Goal: Task Accomplishment & Management: Complete application form

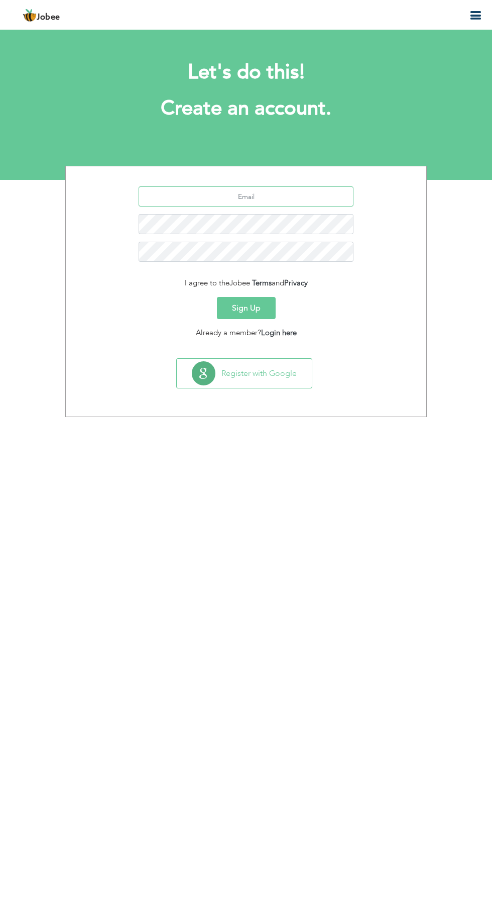
click at [301, 195] on input "text" at bounding box center [247, 196] width 216 height 20
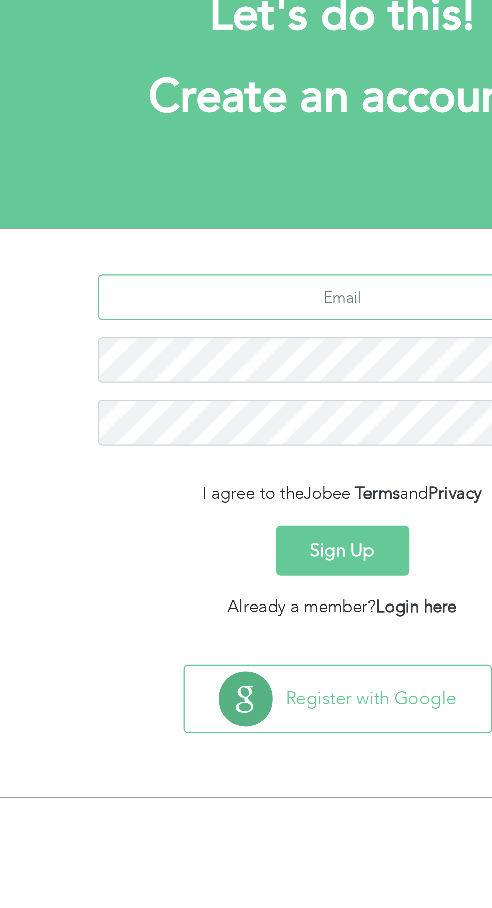
click at [210, 198] on input "text" at bounding box center [247, 196] width 216 height 20
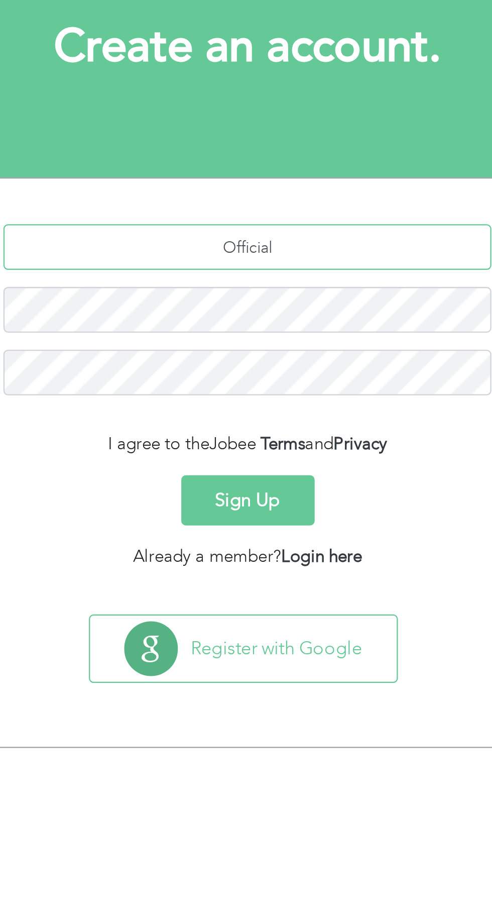
click at [282, 193] on input "Official" at bounding box center [247, 196] width 216 height 20
click at [295, 193] on input "Officialzupashshafiq" at bounding box center [247, 196] width 216 height 20
type input "[EMAIL_ADDRESS][DOMAIN_NAME]"
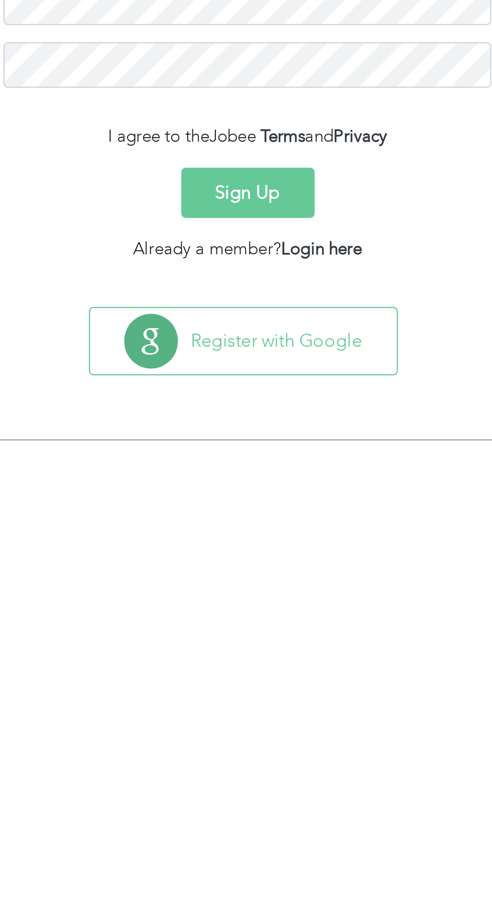
click at [260, 311] on button "Sign Up" at bounding box center [246, 308] width 59 height 22
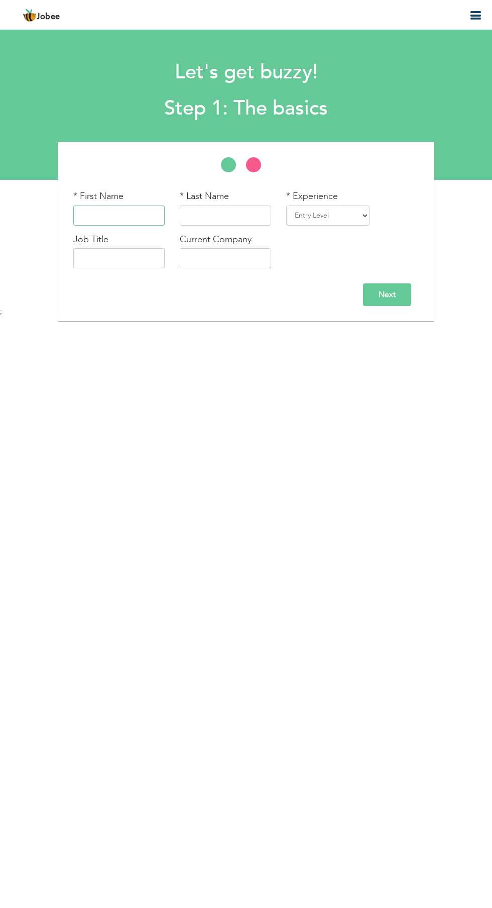
click at [132, 219] on input "text" at bounding box center [118, 215] width 91 height 20
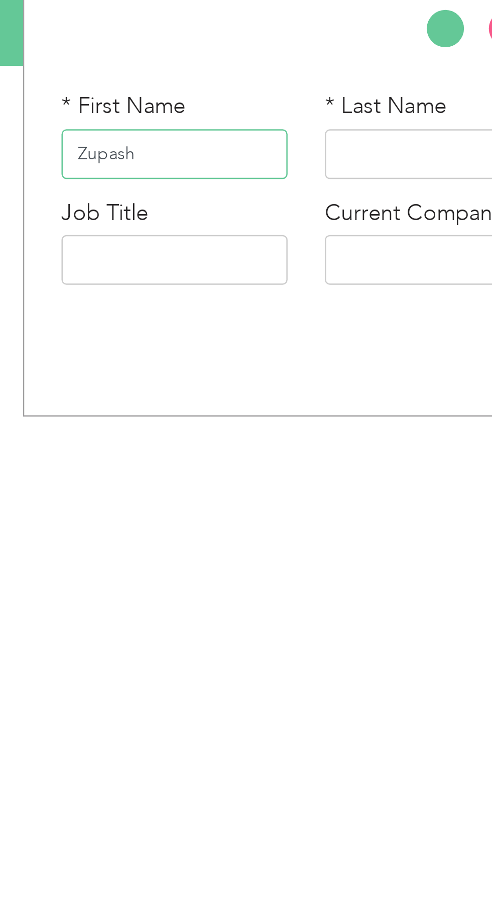
type input "Zupash"
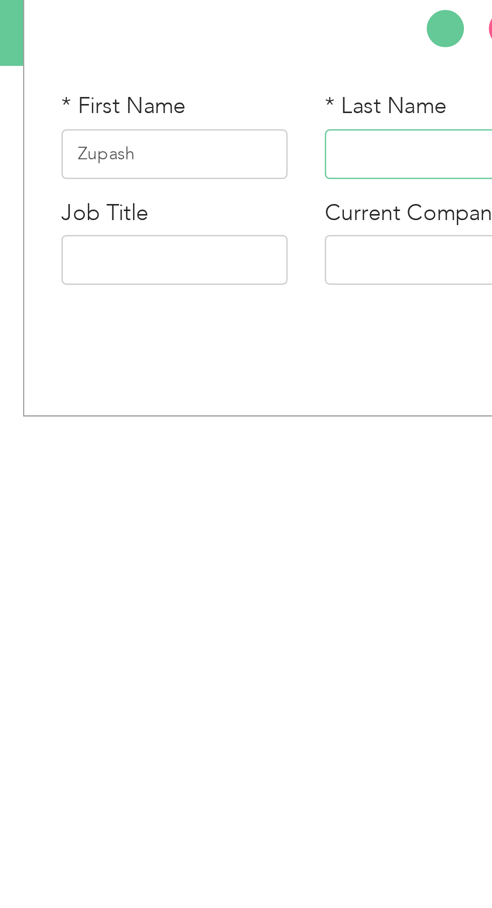
click at [220, 213] on input "text" at bounding box center [225, 215] width 91 height 20
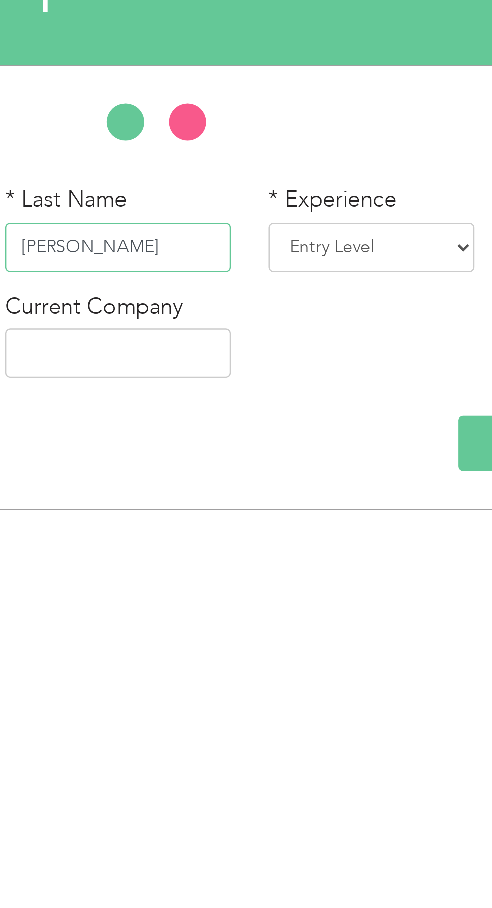
type input "shafiq"
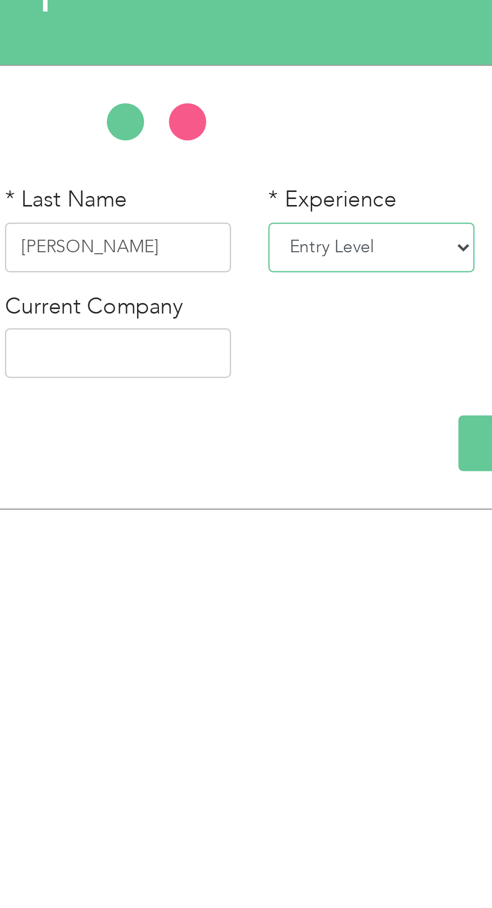
click at [367, 221] on select "Entry Level Less than 1 Year 1 Year 2 Years 3 Years 4 Years 5 Years 6 Years 7 Y…" at bounding box center [327, 215] width 83 height 20
click at [363, 211] on select "Entry Level Less than 1 Year 1 Year 2 Years 3 Years 4 Years 5 Years 6 Years 7 Y…" at bounding box center [327, 215] width 83 height 20
select select "2"
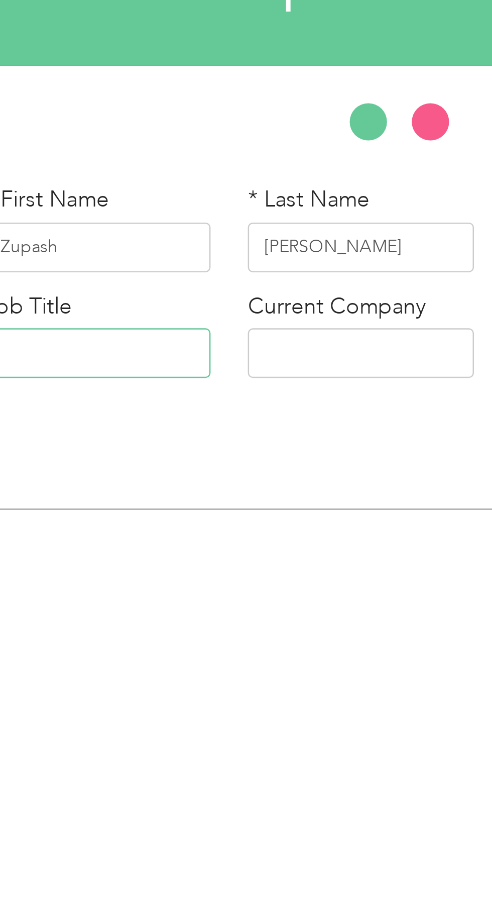
click at [138, 255] on input "text" at bounding box center [118, 258] width 91 height 20
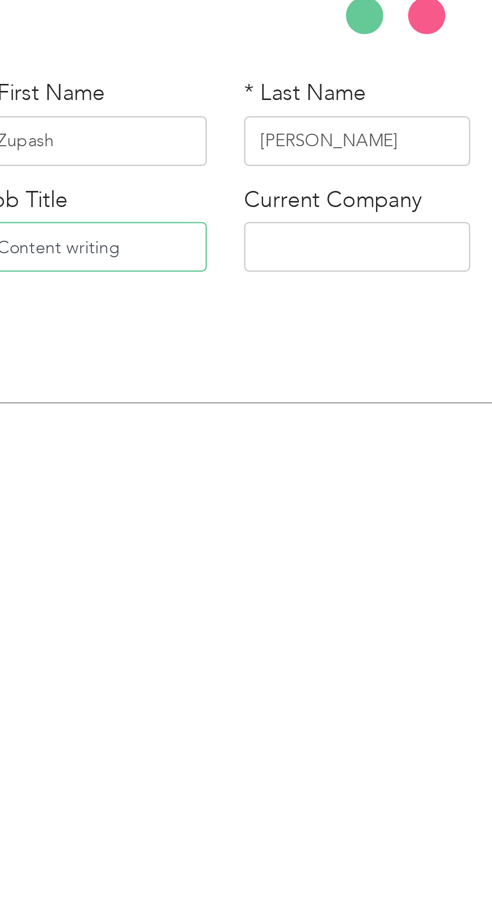
type input "Content writing"
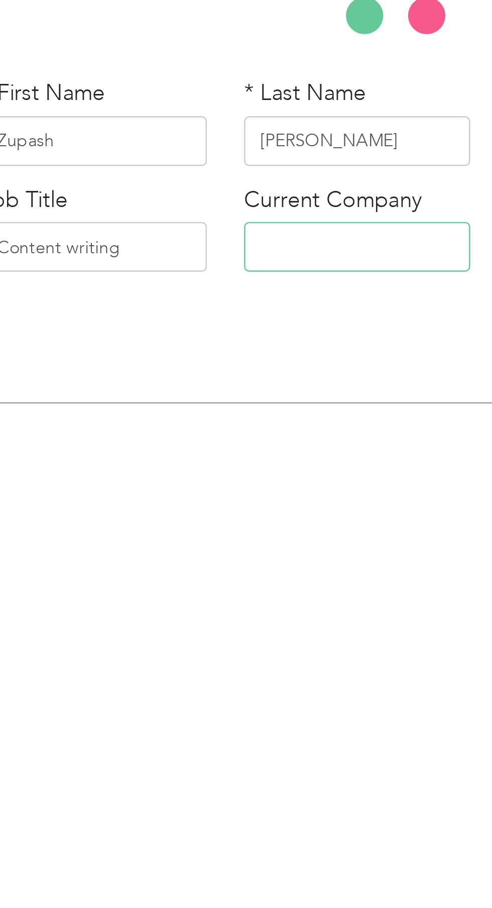
click at [230, 255] on input "text" at bounding box center [225, 258] width 91 height 20
type input "peak solution"
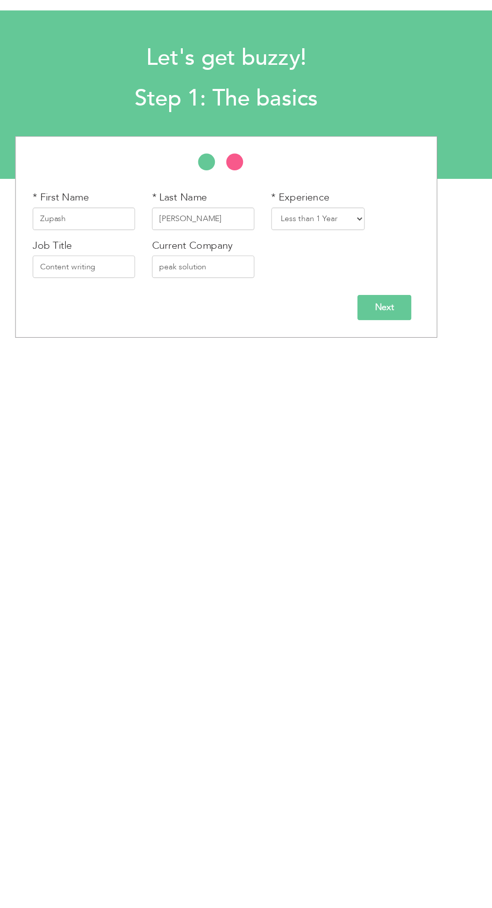
click at [397, 299] on input "Next" at bounding box center [387, 294] width 48 height 23
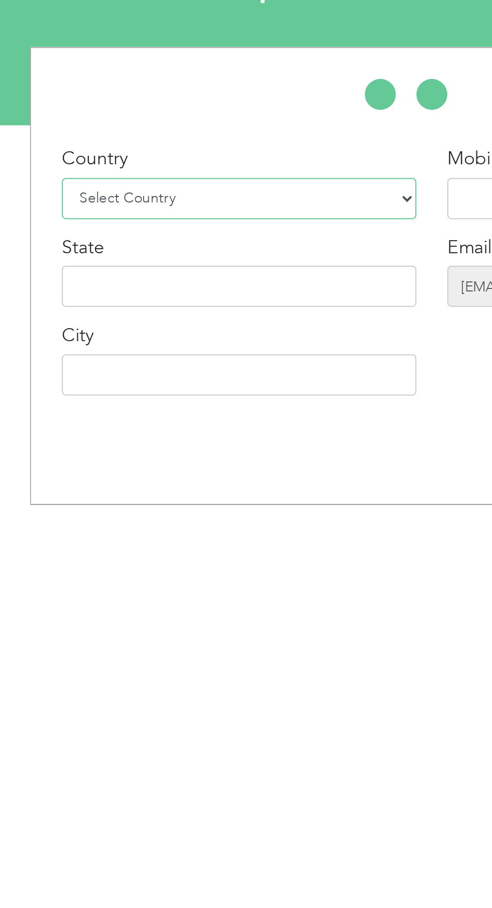
click at [196, 208] on select "Select Country Afghanistan Albania Algeria American Samoa Andorra Angola Anguil…" at bounding box center [159, 215] width 173 height 20
select select "166"
click at [187, 257] on input "text" at bounding box center [159, 258] width 173 height 20
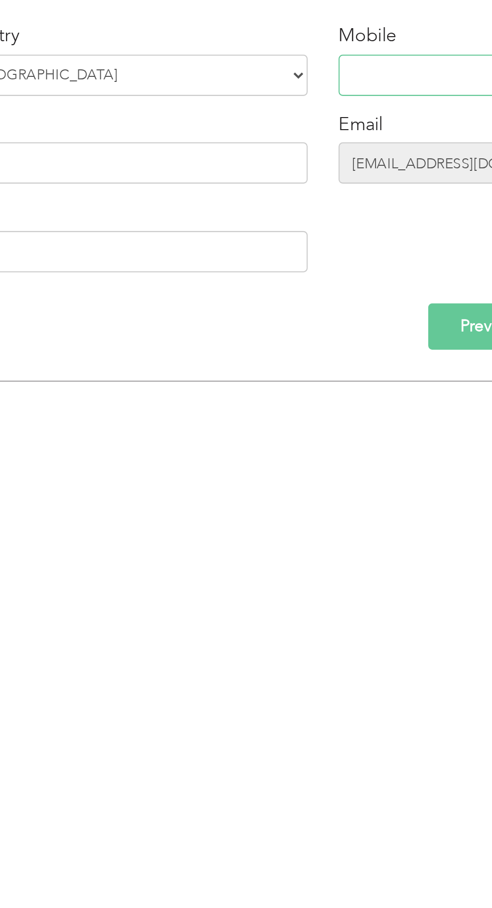
click at [285, 214] on input "text" at bounding box center [306, 215] width 91 height 20
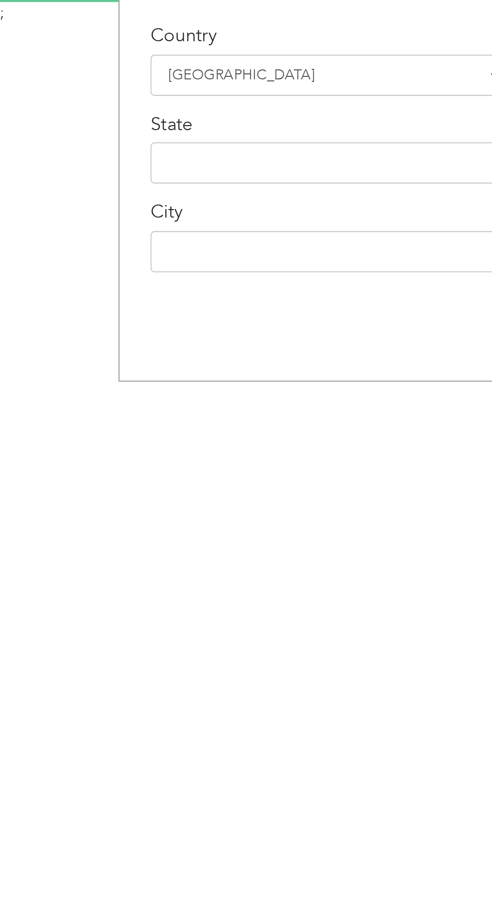
type input "03262648918"
click at [132, 304] on input "text" at bounding box center [159, 301] width 173 height 20
click at [139, 303] on input "text" at bounding box center [159, 301] width 173 height 20
type input "[GEOGRAPHIC_DATA]"
click at [165, 256] on input "text" at bounding box center [159, 258] width 173 height 20
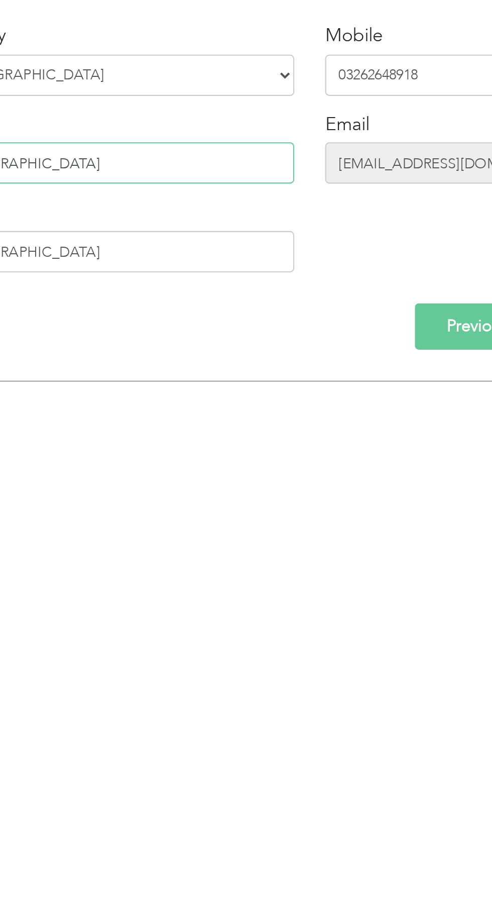
type input "[GEOGRAPHIC_DATA]"
click at [326, 332] on input "Previous" at bounding box center [335, 338] width 61 height 23
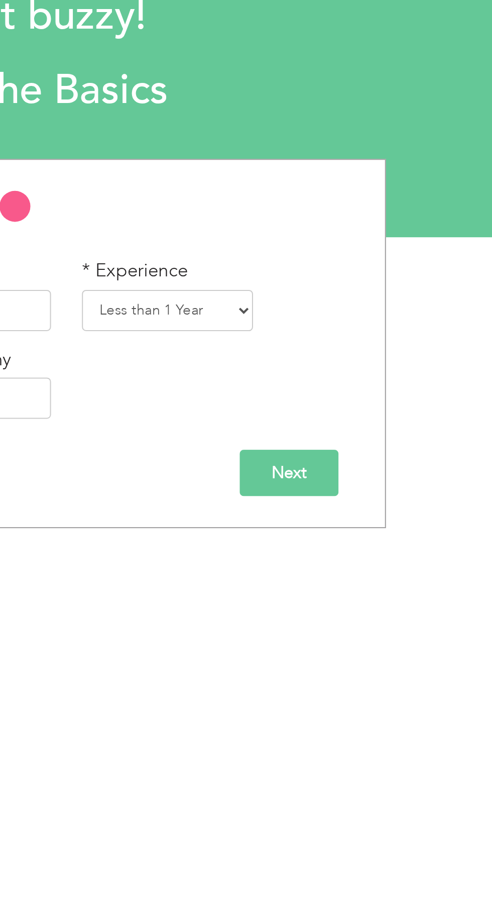
click at [392, 295] on input "Next" at bounding box center [387, 294] width 48 height 23
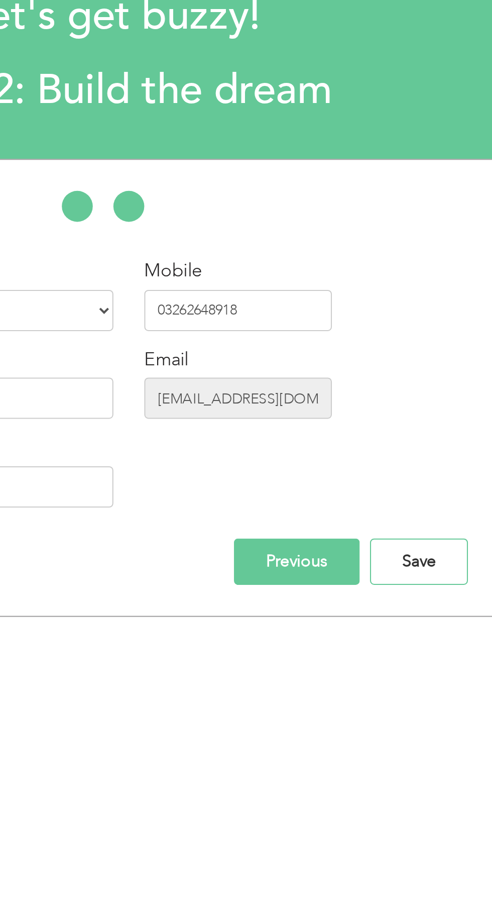
click at [400, 339] on input "Save" at bounding box center [395, 338] width 48 height 23
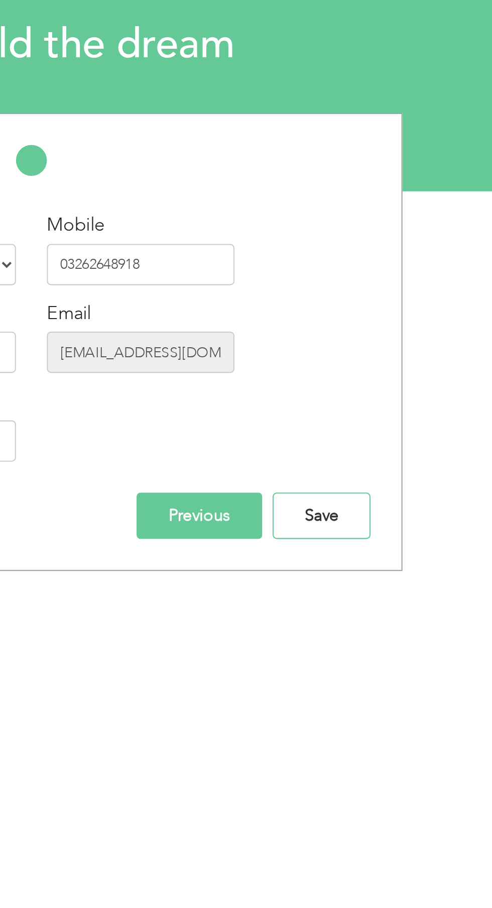
click at [407, 337] on input "Save" at bounding box center [395, 338] width 48 height 23
click at [398, 339] on input "Save" at bounding box center [395, 338] width 48 height 23
click at [398, 343] on input "Save" at bounding box center [395, 338] width 48 height 23
click at [404, 337] on input "Save" at bounding box center [395, 338] width 48 height 23
click at [400, 346] on input "Save" at bounding box center [395, 338] width 48 height 23
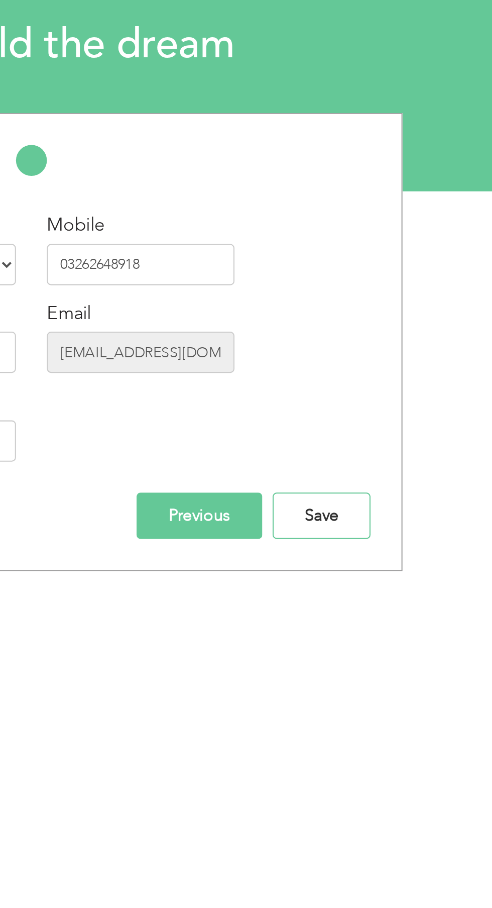
click at [400, 345] on input "Save" at bounding box center [395, 338] width 48 height 23
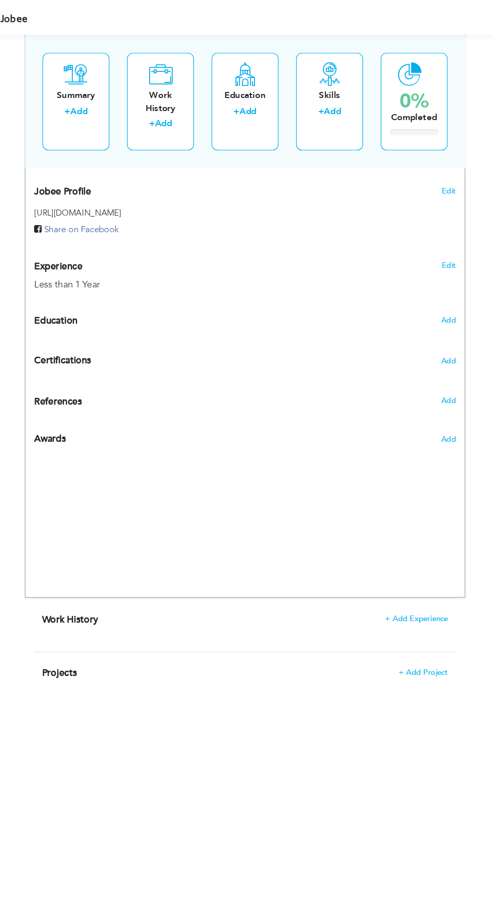
scroll to position [383, 0]
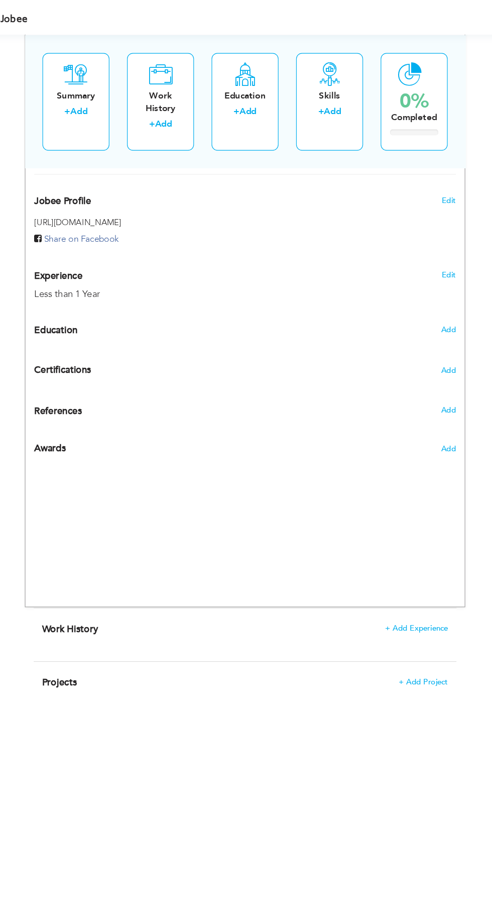
radio input "true"
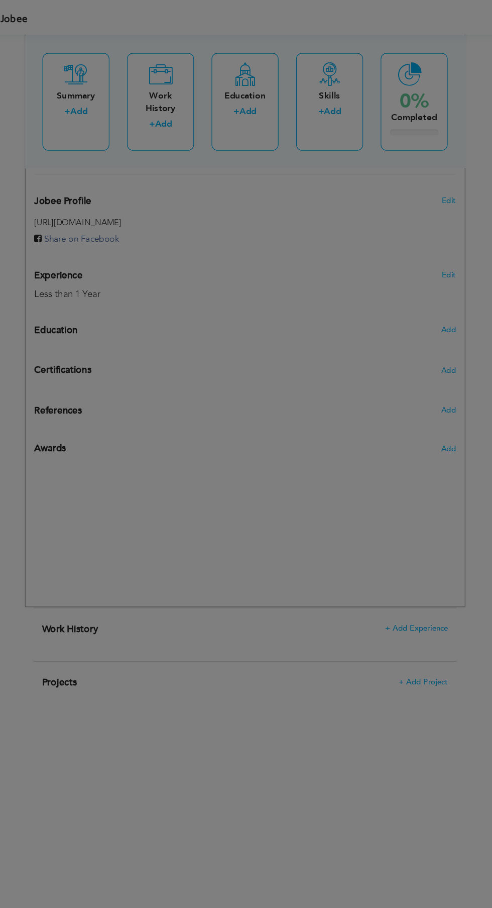
click at [0, 0] on div "× Education * Degree Title Majors Year Completion Institute GPA" at bounding box center [0, 0] width 0 height 0
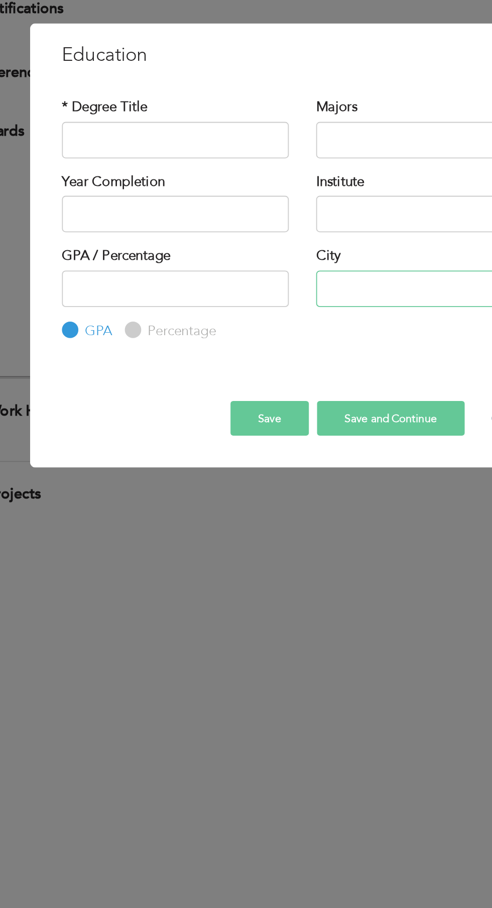
click at [308, 469] on input "text" at bounding box center [316, 470] width 125 height 20
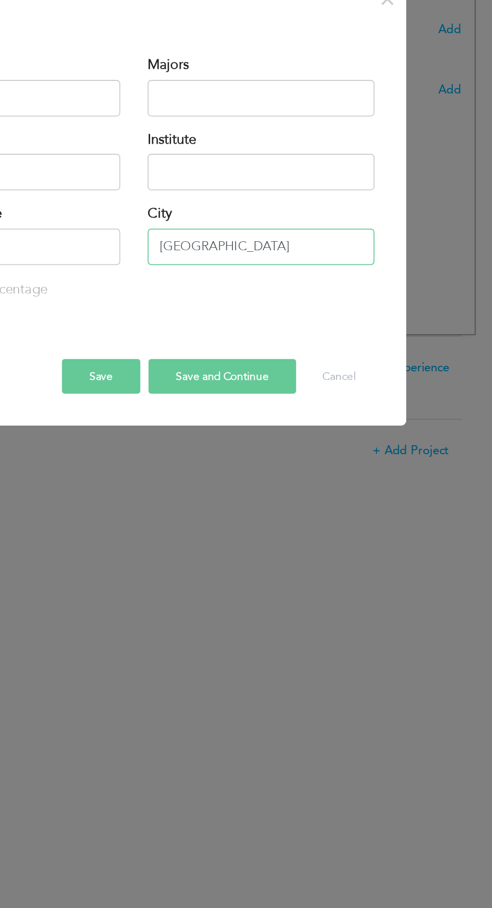
type input "Lahore"
click at [345, 428] on input "text" at bounding box center [316, 429] width 125 height 20
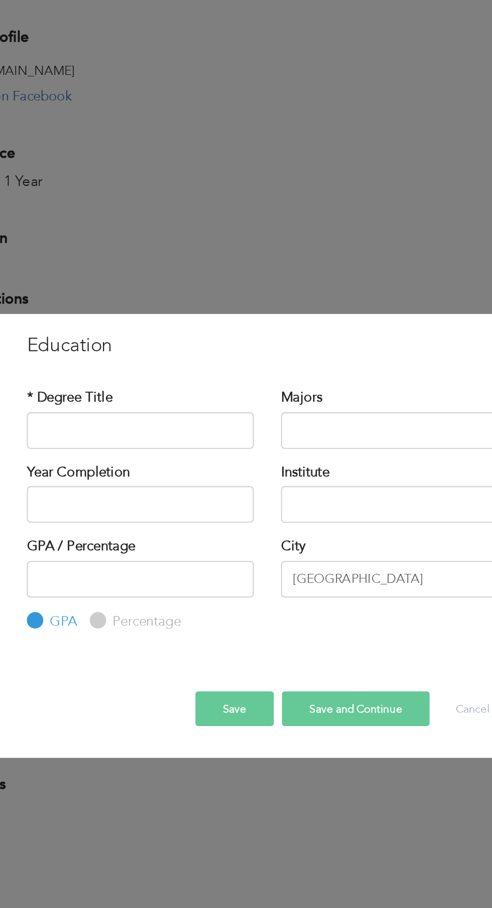
click at [320, 254] on div "× Education * Degree Title Majors Year Completion Institute GPA" at bounding box center [246, 454] width 492 height 908
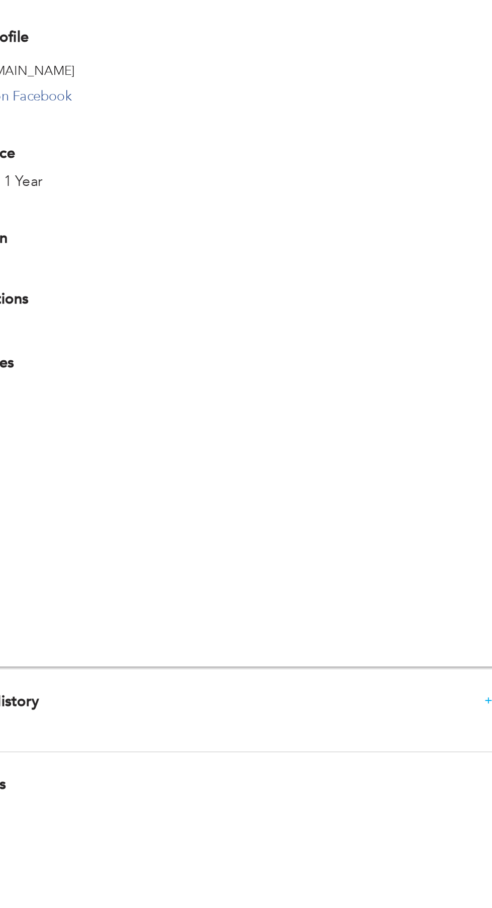
click at [338, 248] on div at bounding box center [246, 454] width 492 height 908
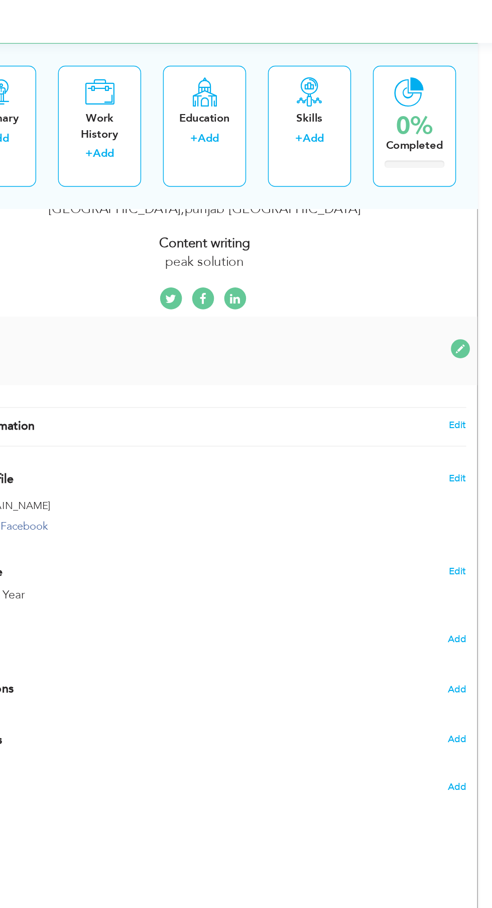
scroll to position [224, 0]
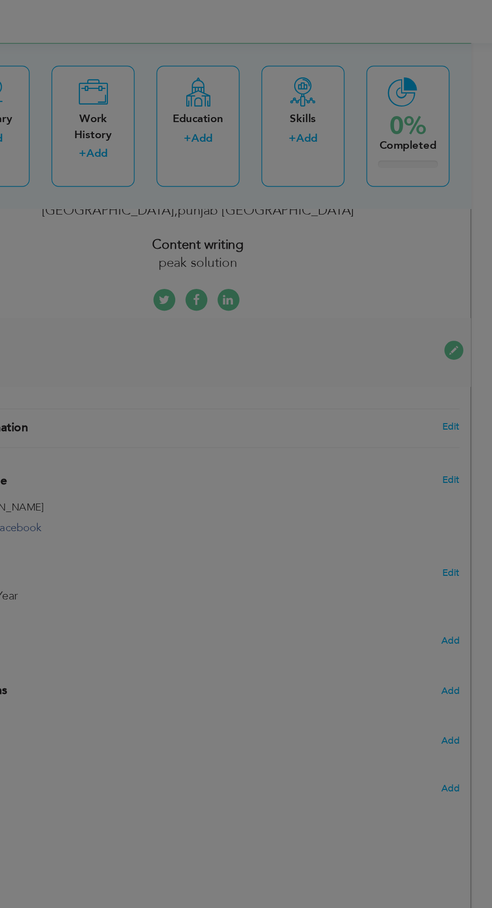
click at [422, 241] on div at bounding box center [246, 454] width 492 height 908
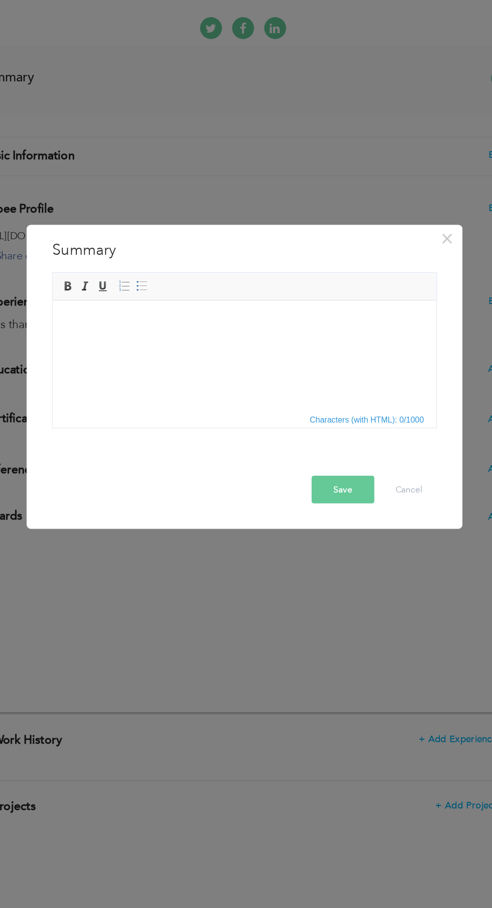
click at [368, 292] on div "× Summary Rich Text Editor, summaryEditor Editor toolbars Basic Styles Bold Ita…" at bounding box center [246, 454] width 492 height 908
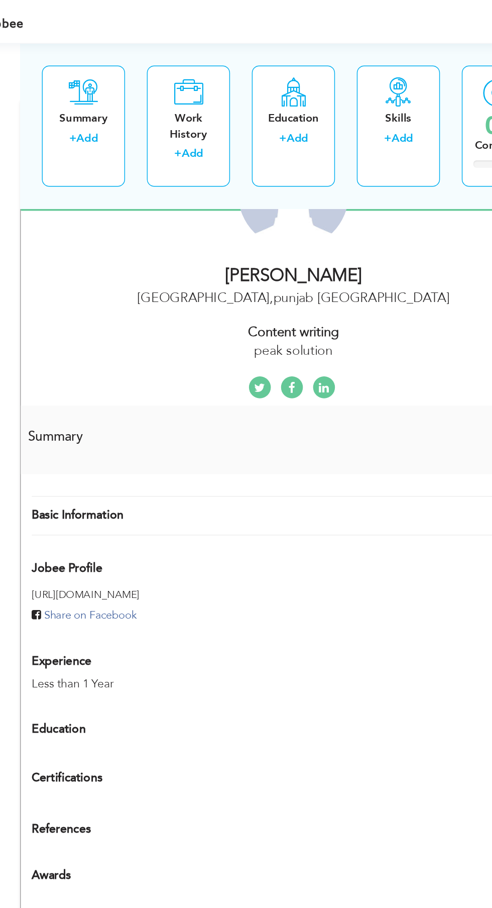
scroll to position [97, 0]
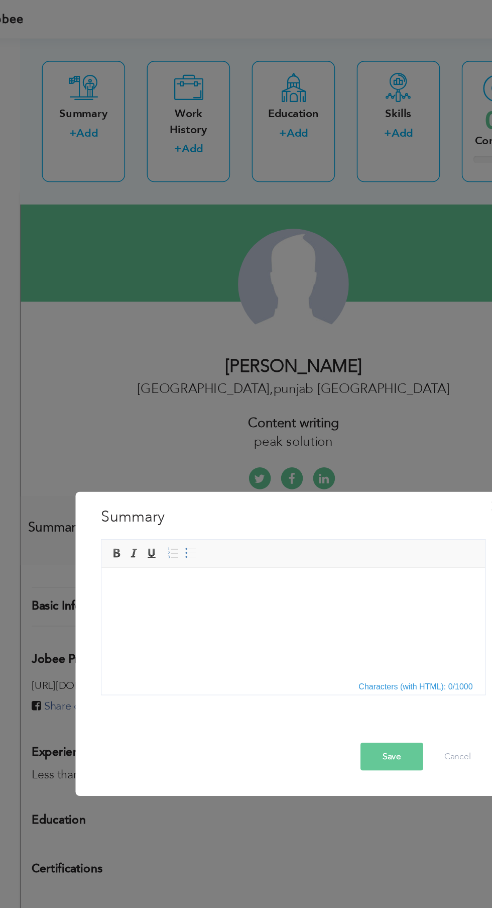
click at [109, 97] on div "× Summary Rich Text Editor, summaryEditor Editor toolbars Basic Styles Bold Ita…" at bounding box center [246, 454] width 492 height 908
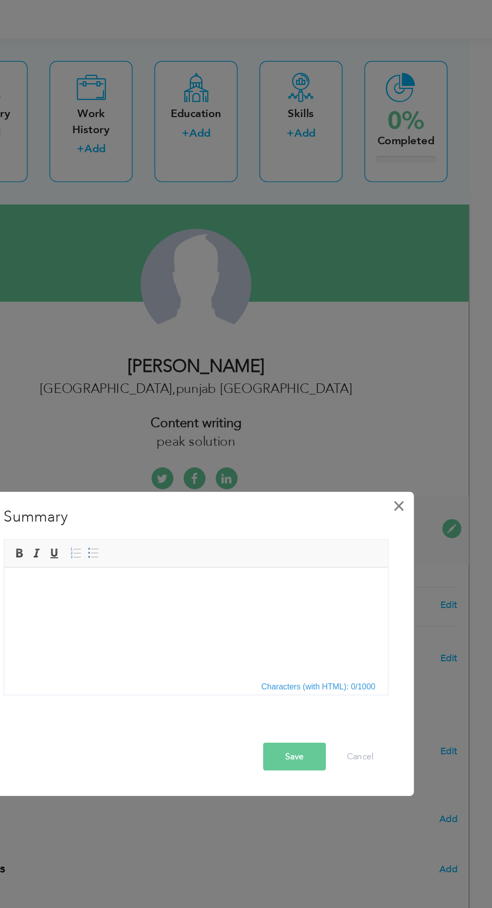
click at [391, 351] on button "×" at bounding box center [386, 351] width 16 height 16
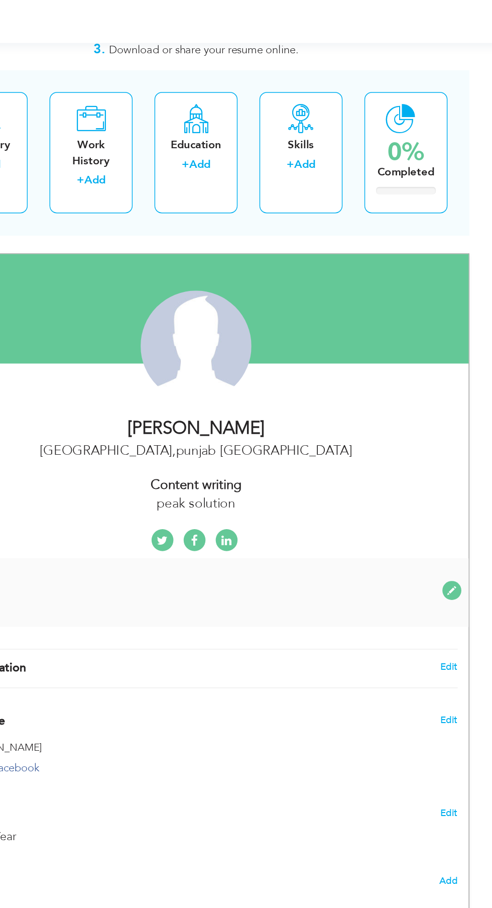
scroll to position [0, 0]
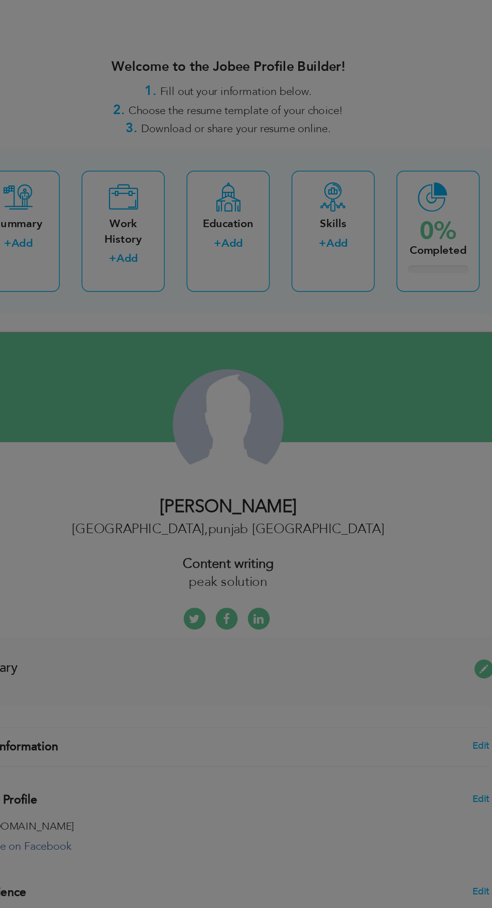
click at [0, 0] on div "× Work History * Job Title Company Duration Currently work here Country" at bounding box center [0, 0] width 0 height 0
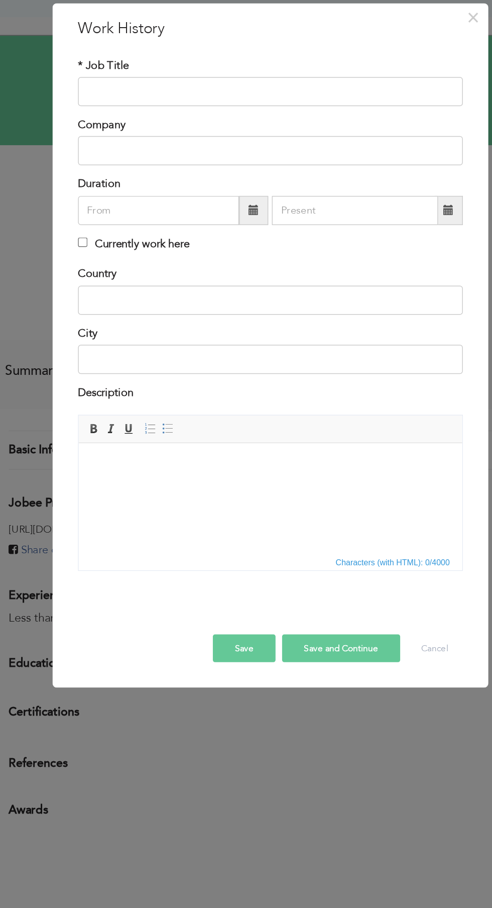
click at [308, 790] on div "× Work History * Job Title Company Duration Currently work here Country" at bounding box center [246, 454] width 492 height 908
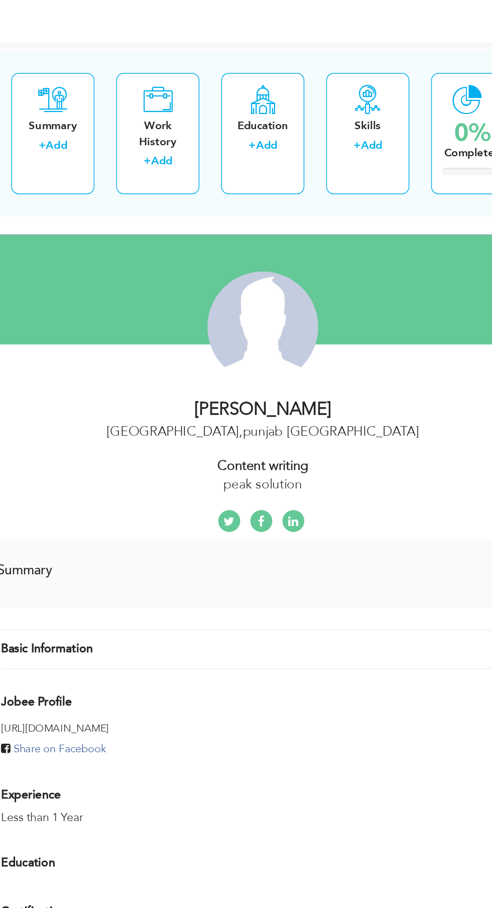
scroll to position [70, 0]
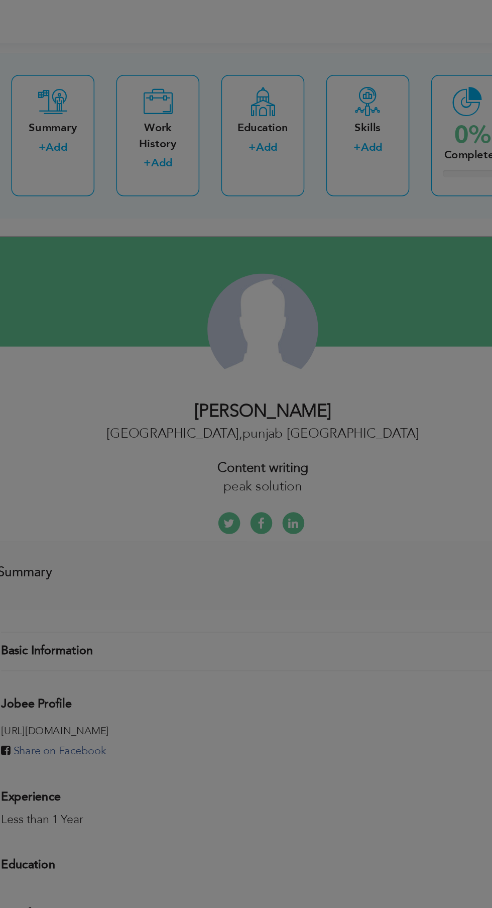
click at [0, 0] on div "× Education * Degree Title Majors Year Completion Institute GPA" at bounding box center [0, 0] width 0 height 0
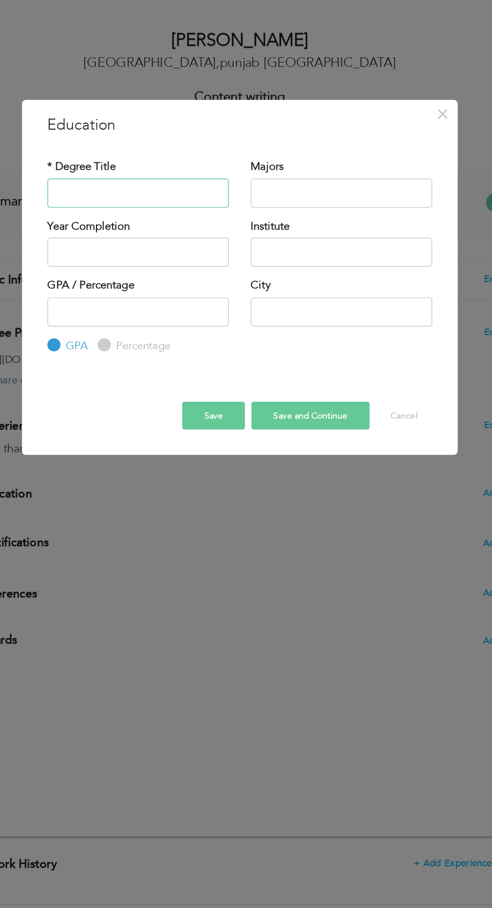
click at [184, 388] on input "text" at bounding box center [176, 388] width 125 height 20
type input "Fsc PRe medical"
click at [319, 387] on input "text" at bounding box center [316, 388] width 125 height 20
click at [197, 427] on input "text" at bounding box center [176, 429] width 125 height 20
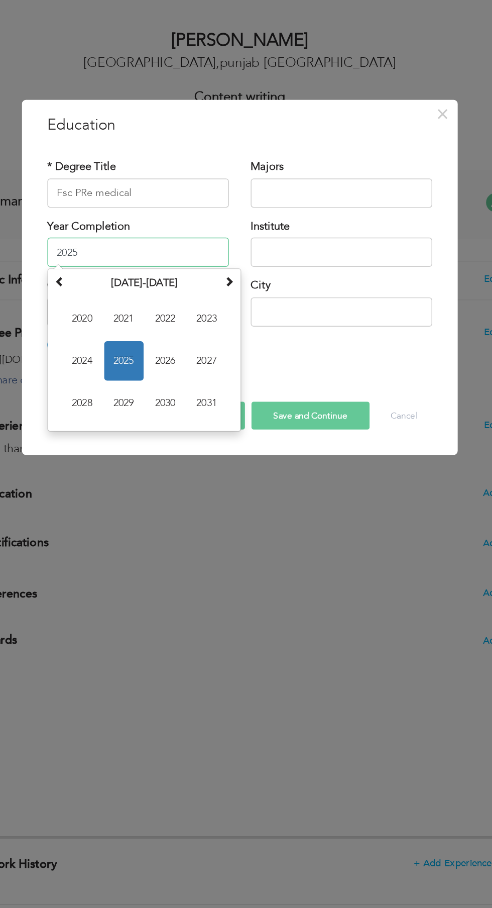
click at [207, 432] on input "2025" at bounding box center [176, 429] width 125 height 20
click at [203, 467] on span "2022" at bounding box center [194, 474] width 27 height 27
type input "2022"
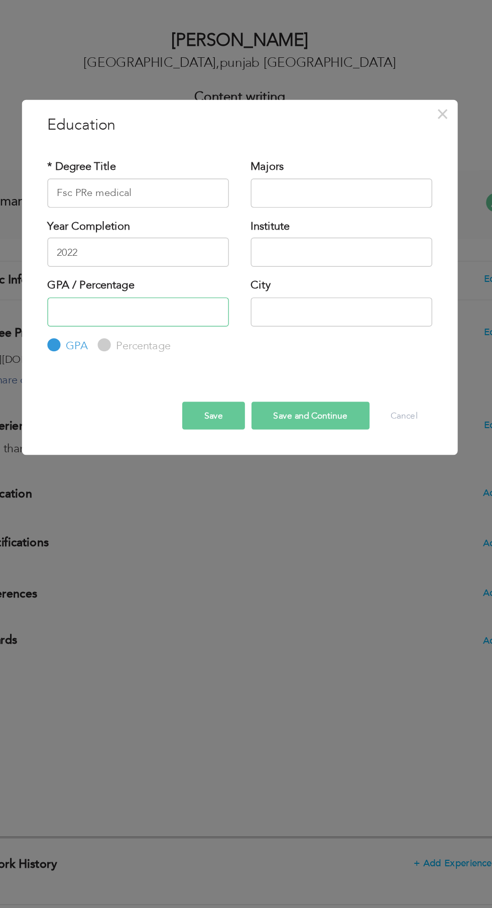
click at [217, 474] on input "number" at bounding box center [176, 470] width 125 height 20
type input "73"
click at [303, 470] on input "text" at bounding box center [316, 470] width 125 height 20
type input "Lahore"
click at [334, 432] on input "text" at bounding box center [316, 429] width 125 height 20
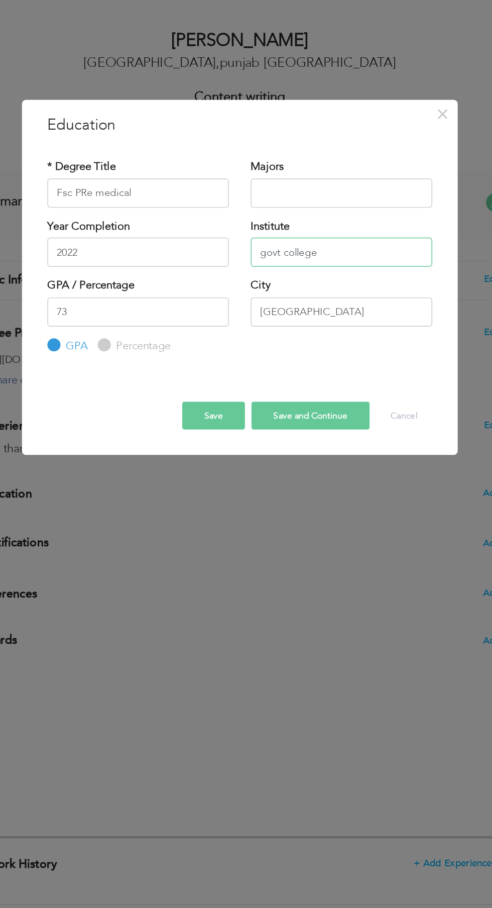
type input "govt college"
click at [324, 379] on input "text" at bounding box center [316, 388] width 125 height 20
click at [334, 390] on input "text" at bounding box center [316, 388] width 125 height 20
click at [168, 389] on input "Fsc PRe medical" at bounding box center [176, 388] width 125 height 20
type input "Fsc l"
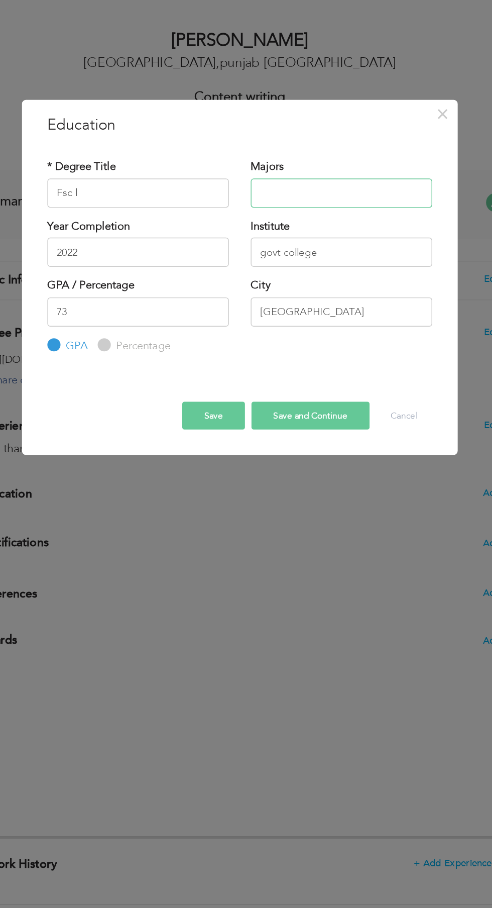
click at [323, 393] on input "text" at bounding box center [316, 388] width 125 height 20
click at [325, 390] on input "text" at bounding box center [316, 388] width 125 height 20
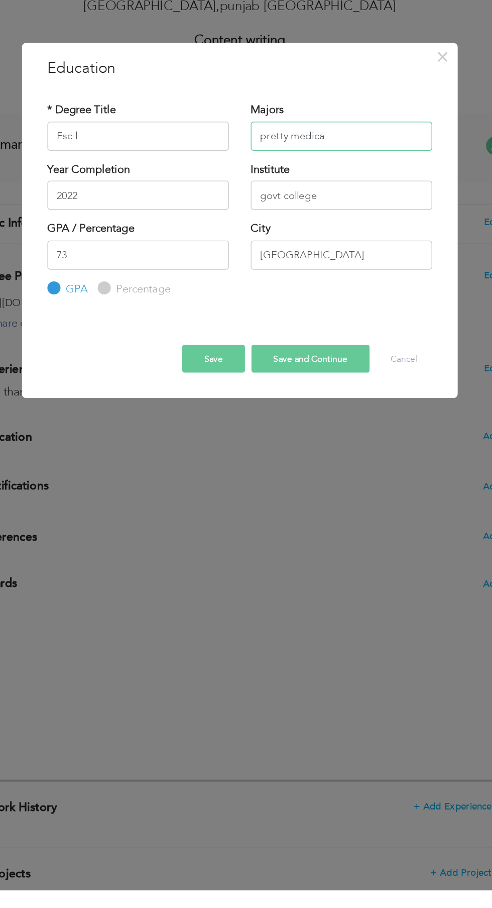
click at [279, 389] on input "pretty medica" at bounding box center [316, 388] width 125 height 20
click at [308, 391] on input "pre medica" at bounding box center [316, 388] width 125 height 20
type input "pre medical"
click at [317, 549] on button "Save and Continue" at bounding box center [294, 541] width 81 height 19
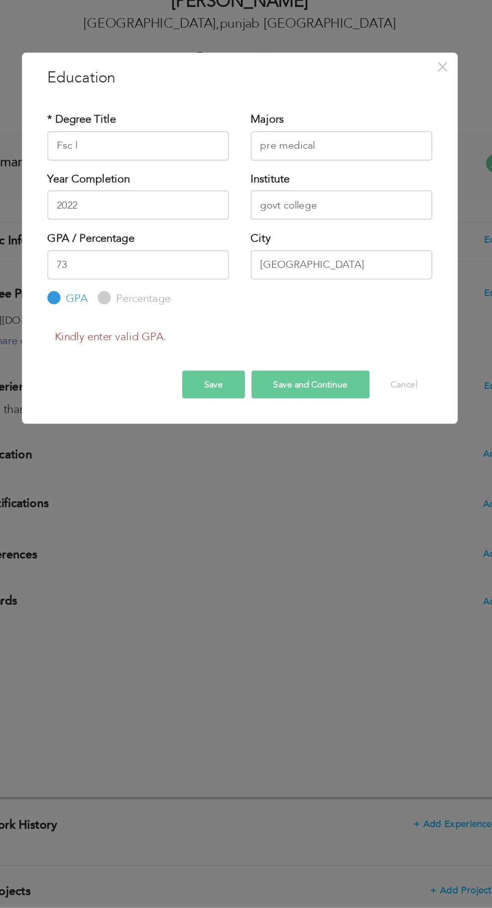
click at [228, 547] on button "Save" at bounding box center [227, 547] width 43 height 19
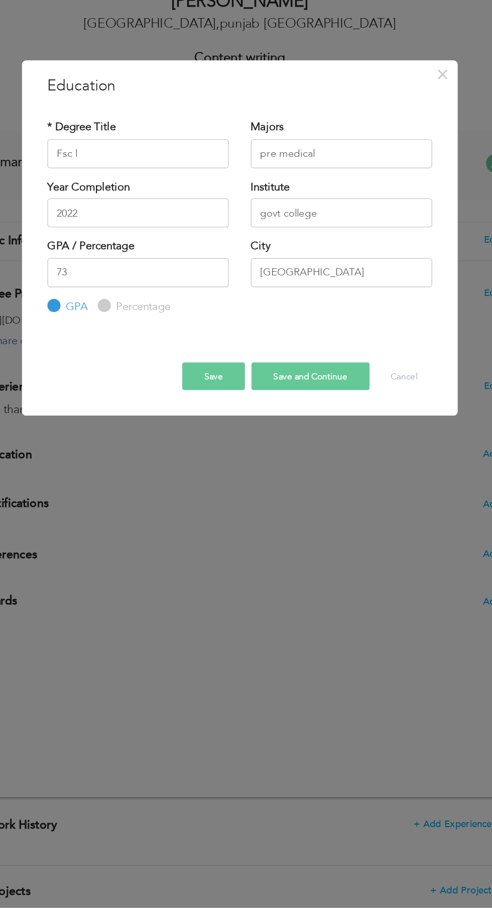
click at [324, 547] on button "Save and Continue" at bounding box center [294, 541] width 81 height 19
click at [309, 544] on button "Save and Continue" at bounding box center [294, 541] width 81 height 19
click at [309, 548] on button "Save and Continue" at bounding box center [294, 541] width 81 height 19
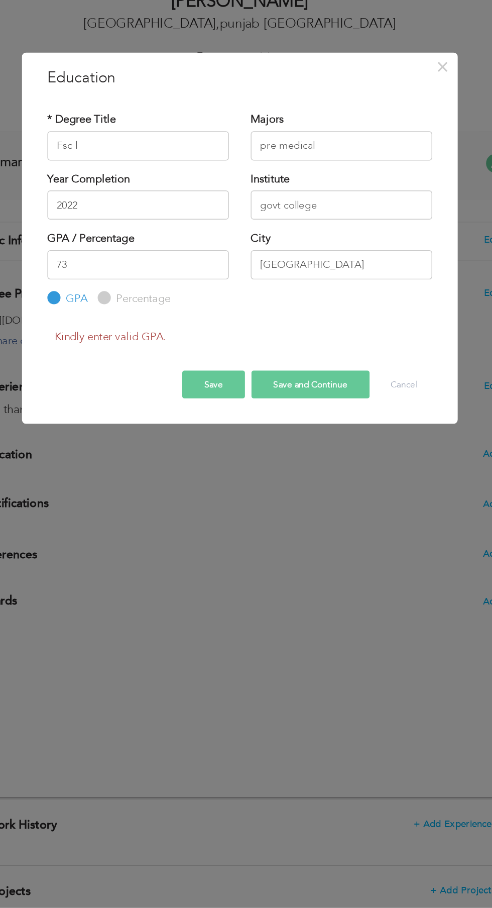
click at [307, 552] on button "Save and Continue" at bounding box center [294, 547] width 81 height 19
click at [316, 547] on button "Save and Continue" at bounding box center [294, 547] width 81 height 19
click at [314, 554] on button "Save and Continue" at bounding box center [294, 547] width 81 height 19
click at [316, 554] on button "Save and Continue" at bounding box center [294, 547] width 81 height 19
click at [310, 554] on button "Save and Continue" at bounding box center [294, 547] width 81 height 19
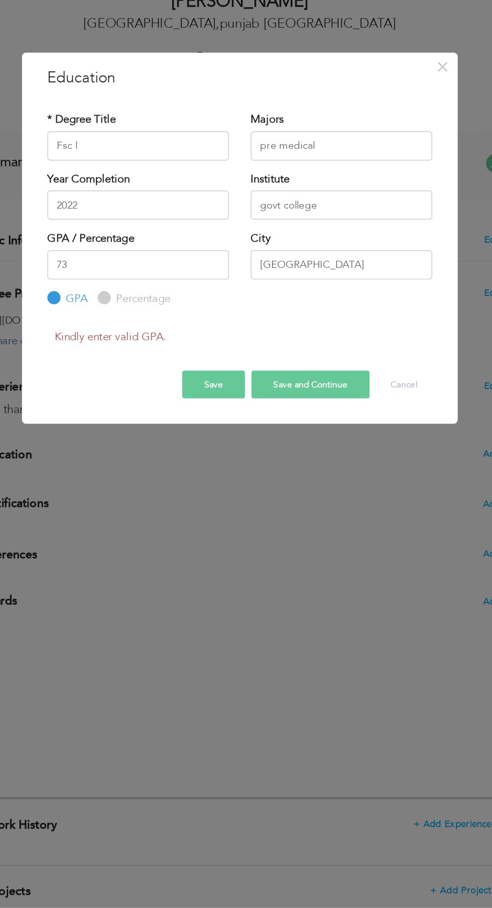
click at [315, 555] on button "Save and Continue" at bounding box center [294, 547] width 81 height 19
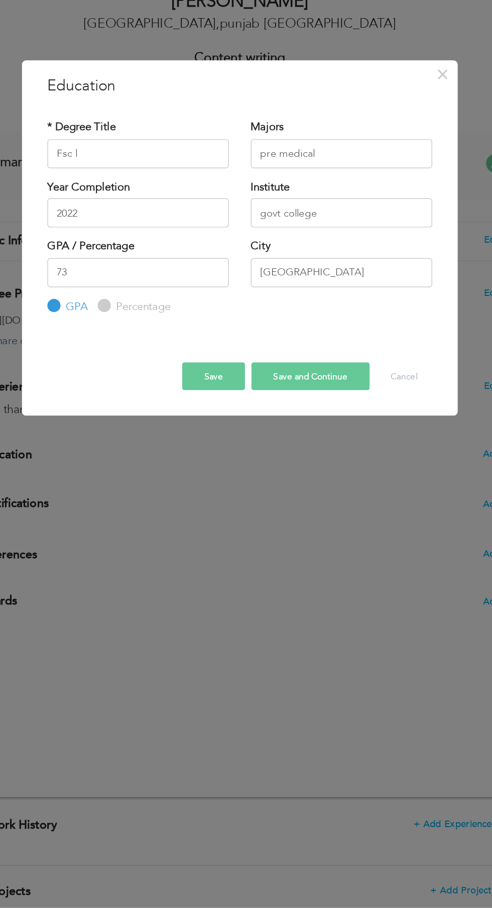
click at [230, 542] on button "Save" at bounding box center [227, 541] width 43 height 19
click at [229, 542] on button "Save" at bounding box center [227, 541] width 43 height 19
click at [238, 541] on button "Save" at bounding box center [227, 541] width 43 height 19
click at [164, 493] on label "Percentage" at bounding box center [178, 493] width 40 height 11
click at [155, 493] on input "Percentage" at bounding box center [151, 493] width 7 height 7
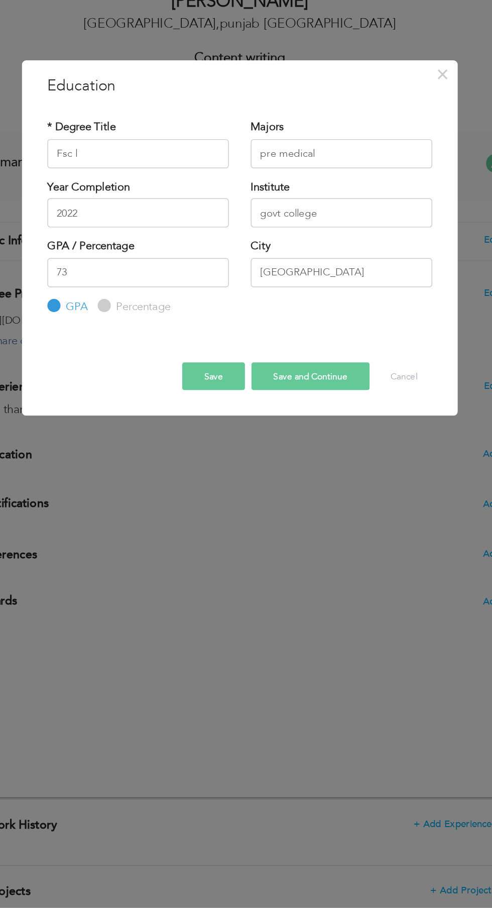
radio input "true"
click at [241, 545] on button "Save" at bounding box center [227, 541] width 43 height 19
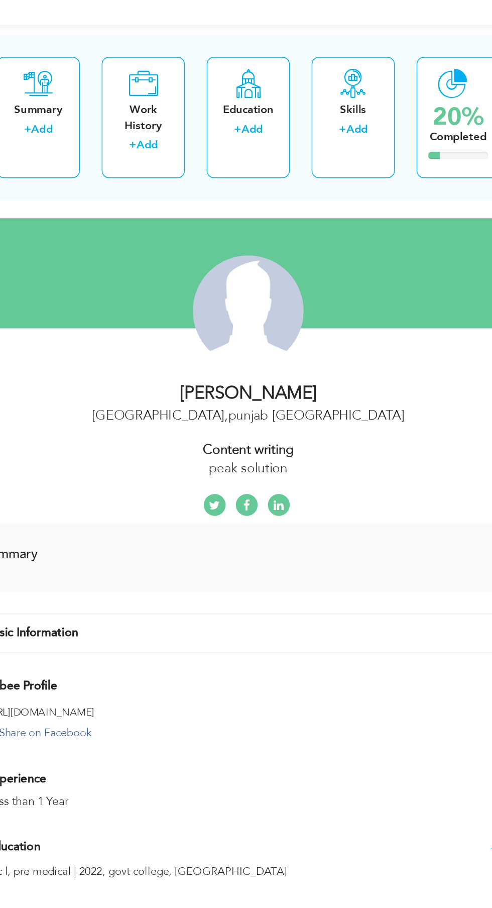
click at [0, 0] on div "× Work History * Job Title Company Duration Currently work here Country" at bounding box center [0, 0] width 0 height 0
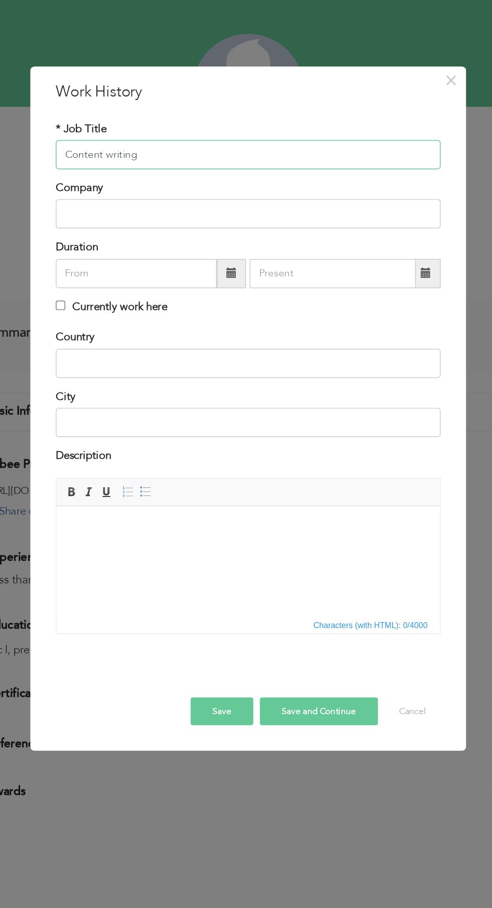
type input "Content writing"
click at [221, 309] on input "text" at bounding box center [246, 312] width 265 height 20
type input "peak solutions"
click at [197, 358] on input "text" at bounding box center [169, 353] width 111 height 20
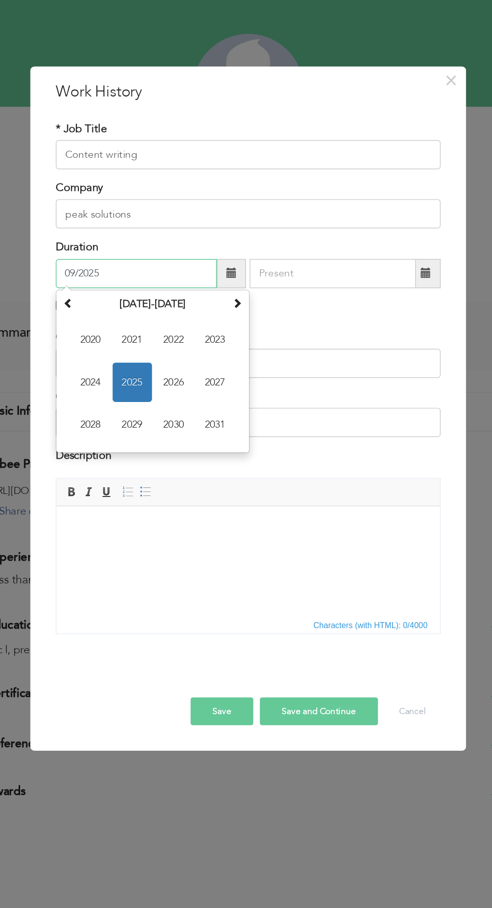
click at [141, 423] on span "2024" at bounding box center [137, 427] width 27 height 27
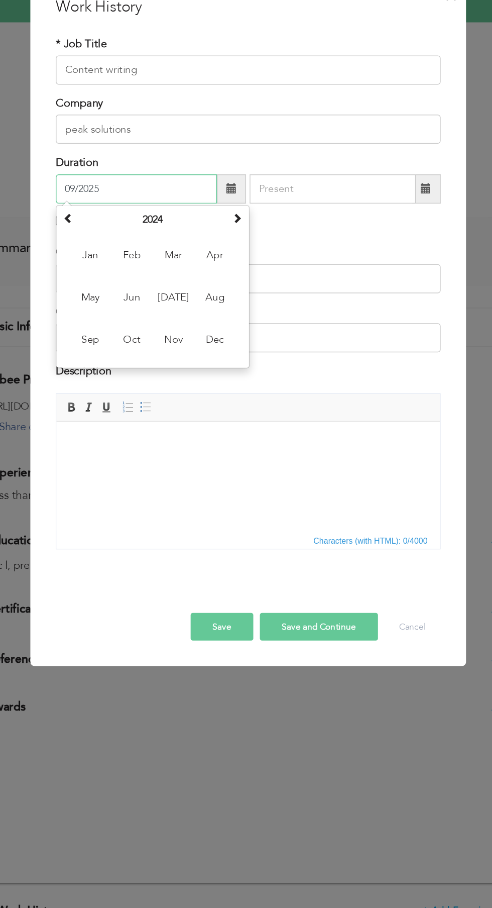
click at [233, 454] on span "Dec" at bounding box center [223, 457] width 27 height 27
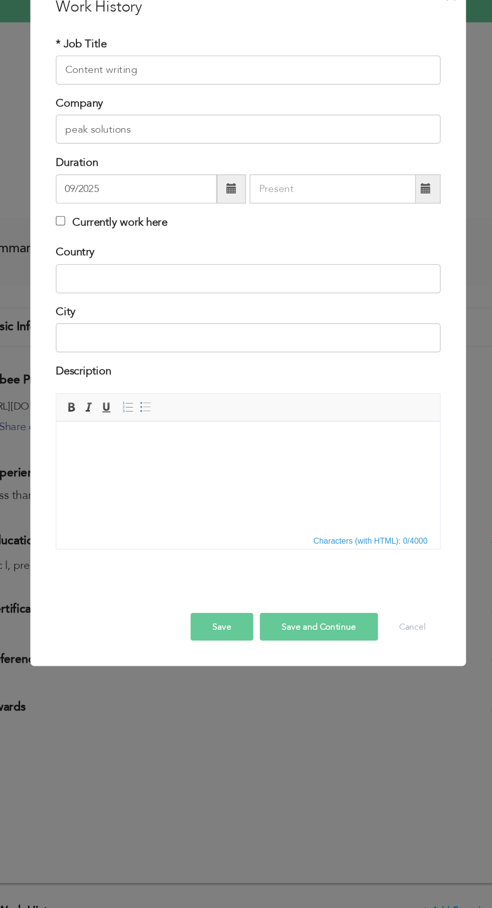
type input "12/2024"
click at [312, 354] on input "text" at bounding box center [304, 353] width 115 height 20
type input "09/2025"
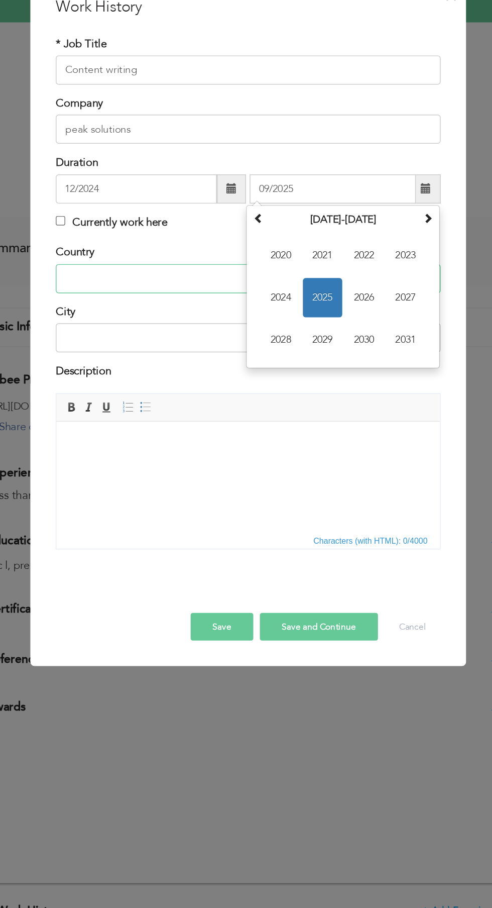
click at [179, 414] on input "text" at bounding box center [246, 415] width 265 height 20
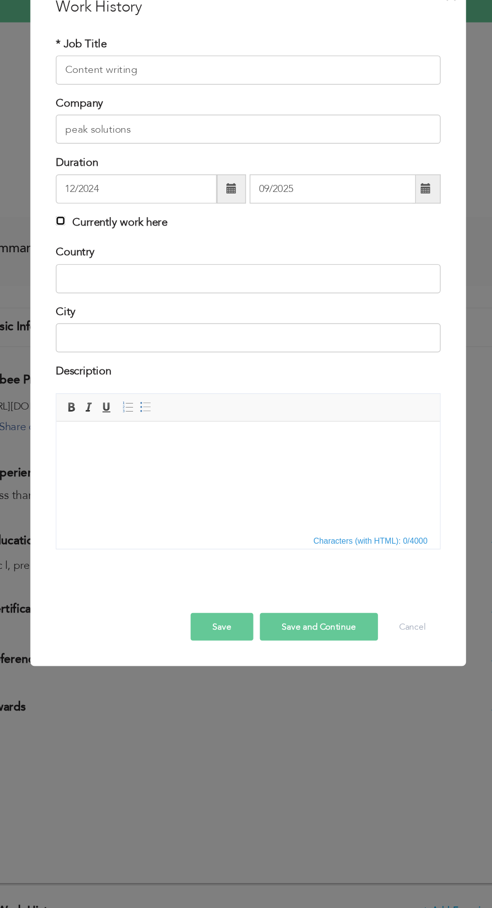
click at [118, 375] on input "Currently work here" at bounding box center [117, 375] width 7 height 7
checkbox input "true"
click at [202, 414] on input "text" at bounding box center [246, 415] width 265 height 20
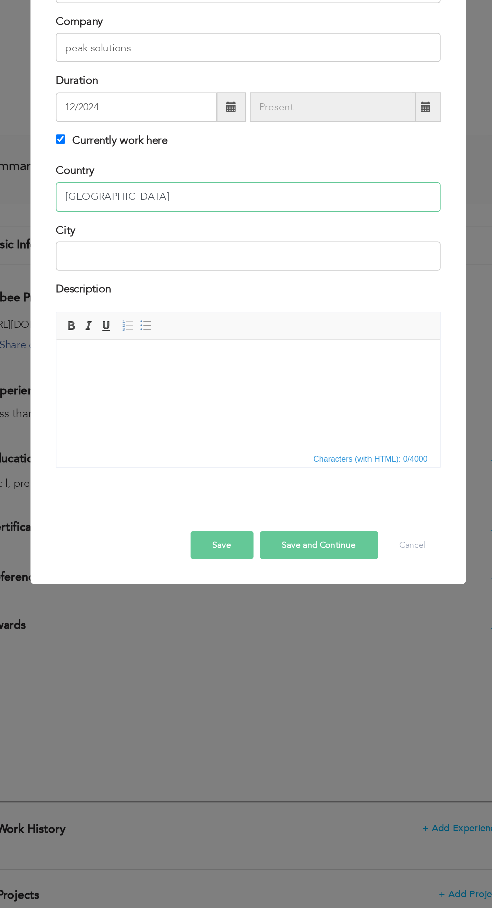
type input "[GEOGRAPHIC_DATA]"
click at [292, 455] on input "text" at bounding box center [246, 456] width 265 height 20
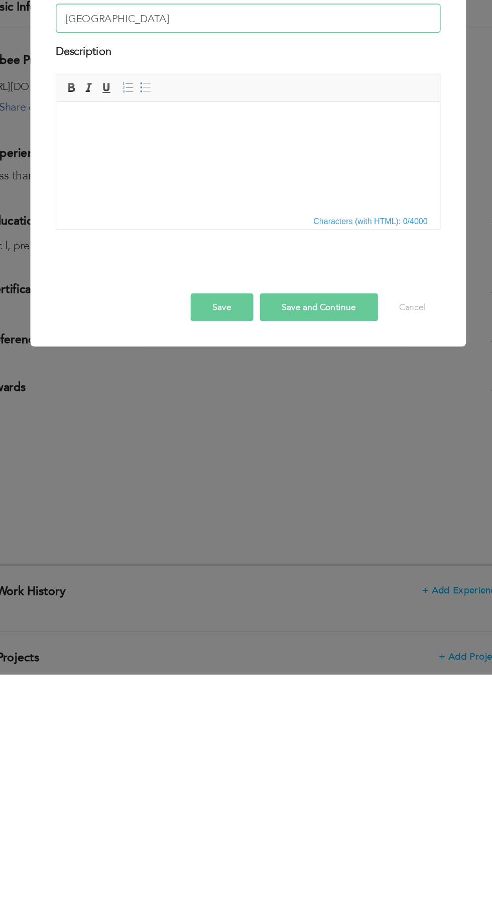
type input "[GEOGRAPHIC_DATA]"
click at [260, 102] on html at bounding box center [188, 102] width 264 height 0
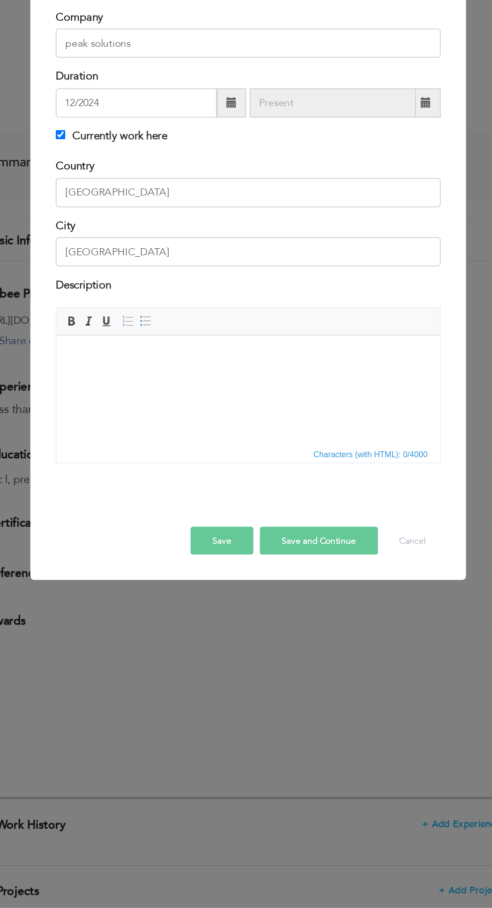
click at [212, 336] on html at bounding box center [188, 336] width 264 height 0
click at [226, 663] on button "Save" at bounding box center [227, 655] width 43 height 19
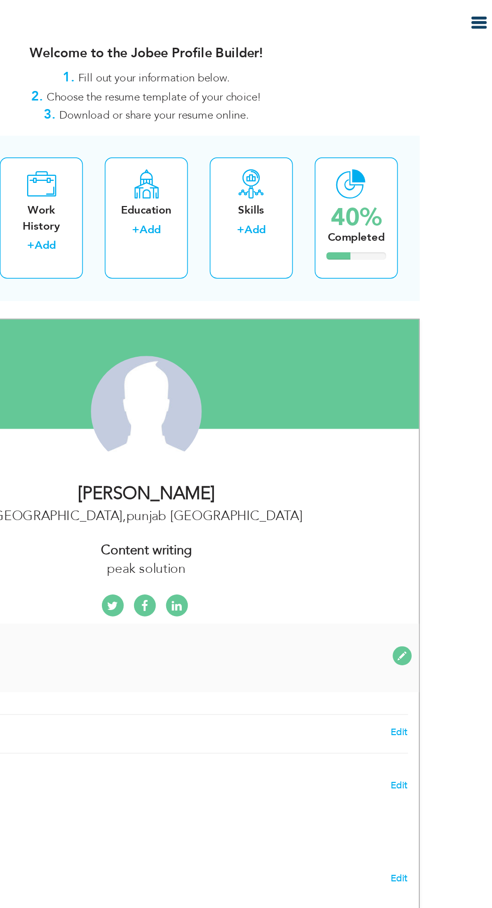
scroll to position [0, 0]
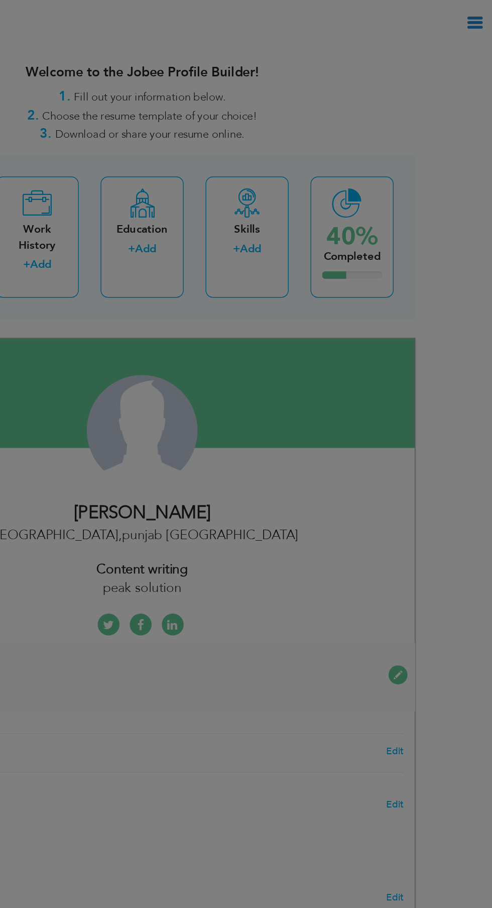
click at [0, 0] on div "× Skills Add Skills Duplicate entry Already Exist Save Cancel" at bounding box center [0, 0] width 0 height 0
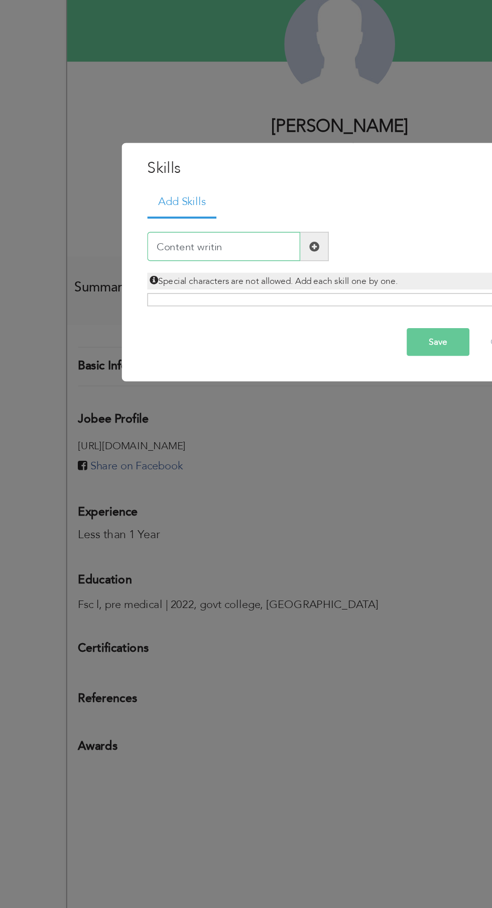
type input "Content writing"
click at [307, 508] on div "Save Cancel" at bounding box center [246, 501] width 280 height 34
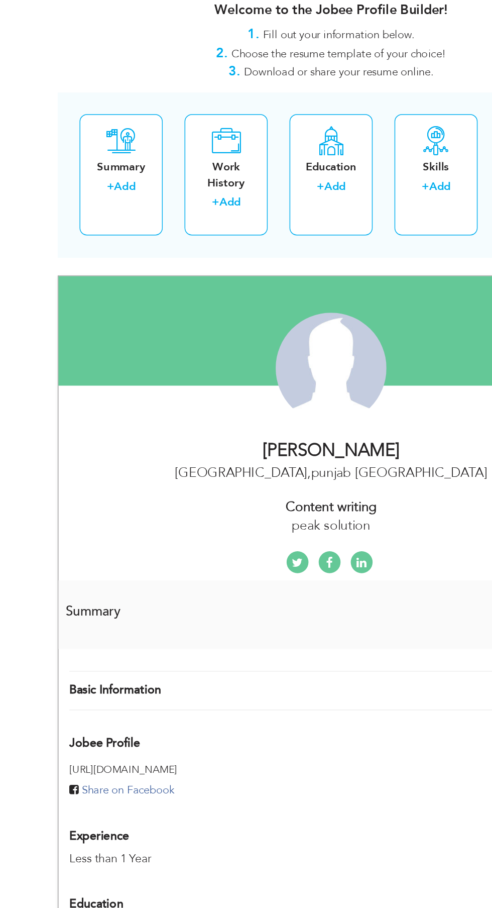
click at [0, 0] on div "× Summary Rich Text Editor, summaryEditor Editor toolbars Basic Styles Bold Ita…" at bounding box center [0, 0] width 0 height 0
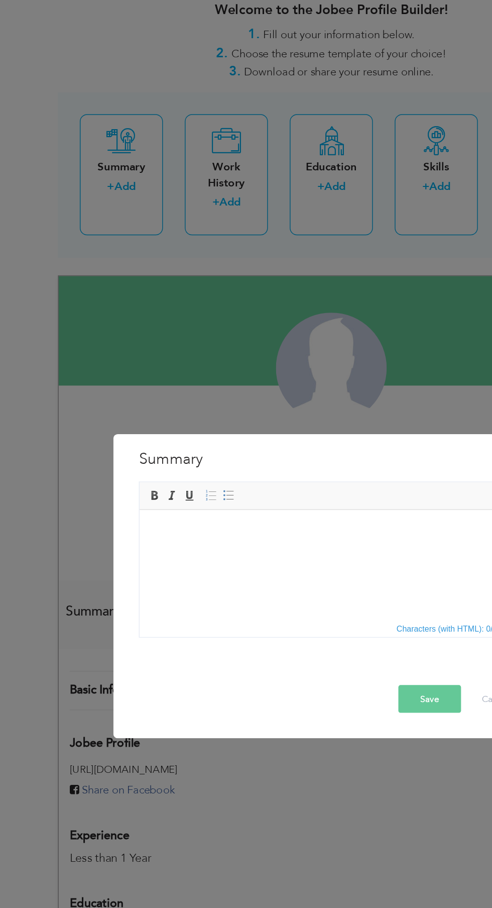
click at [312, 509] on html at bounding box center [272, 509] width 264 height 0
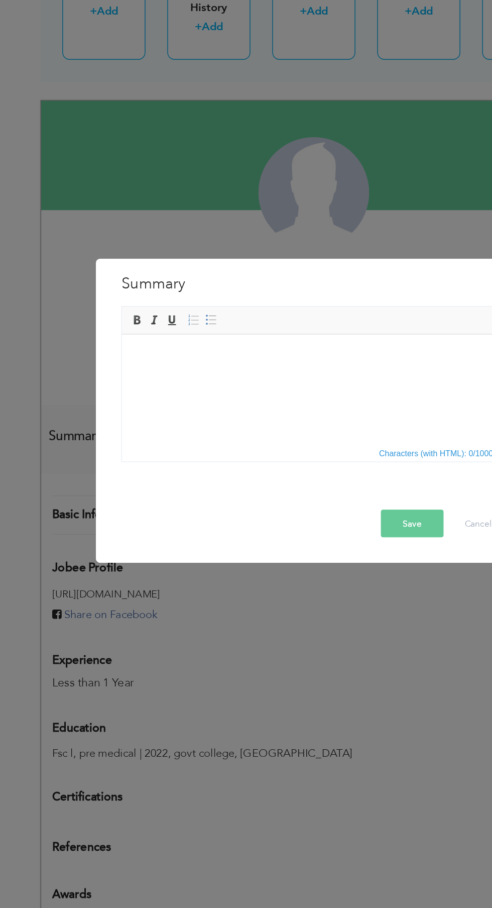
click at [310, 334] on html at bounding box center [254, 334] width 264 height 0
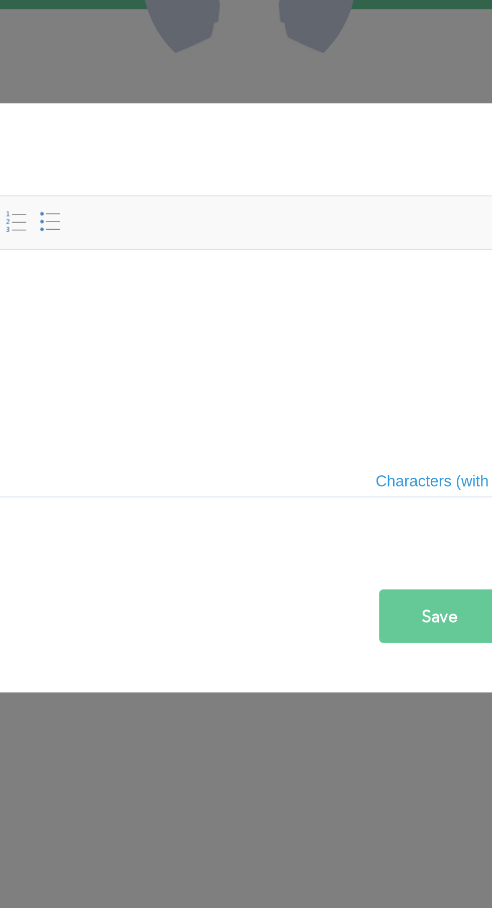
click at [36, 249] on html at bounding box center [10, 249] width 264 height 0
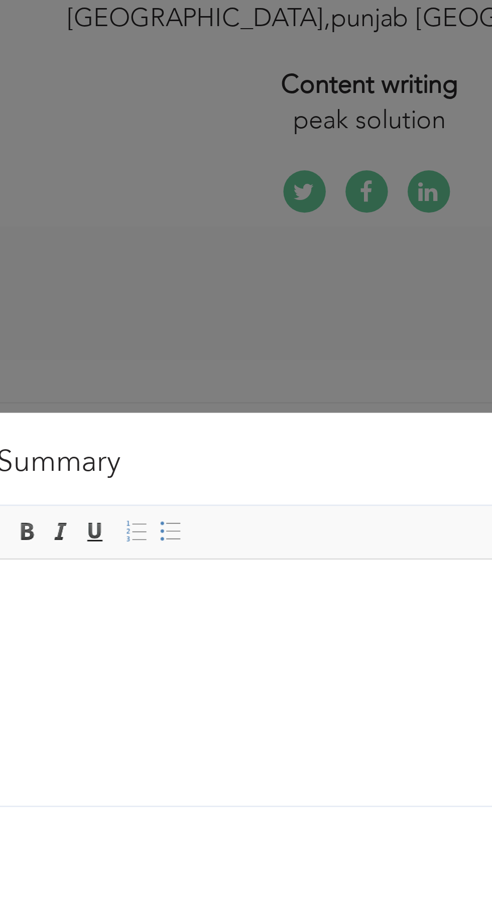
scroll to position [167, 0]
click at [217, 215] on div "× Summary Rich Text Editor, summaryEditor Editor toolbars Basic Styles Bold Ita…" at bounding box center [246, 454] width 492 height 908
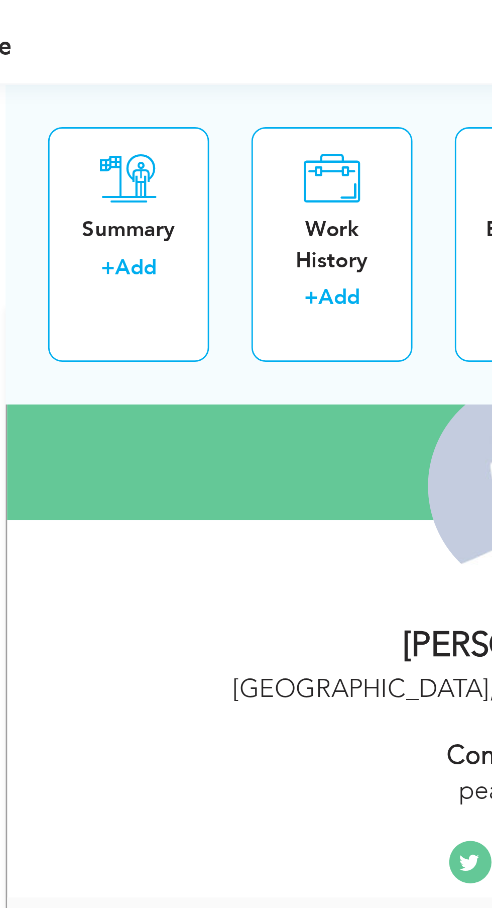
scroll to position [123, 0]
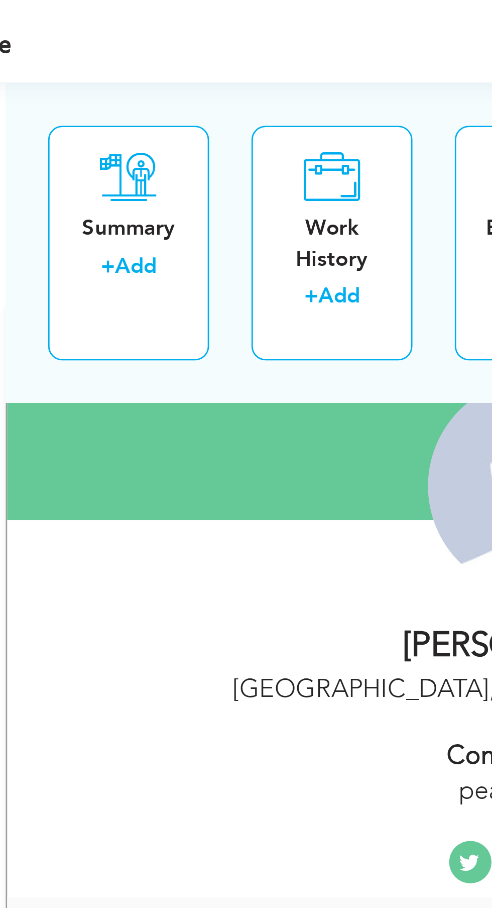
click at [0, 0] on div "× Summary Rich Text Editor, summaryEditor Editor toolbars Basic Styles Bold Ita…" at bounding box center [0, 0] width 0 height 0
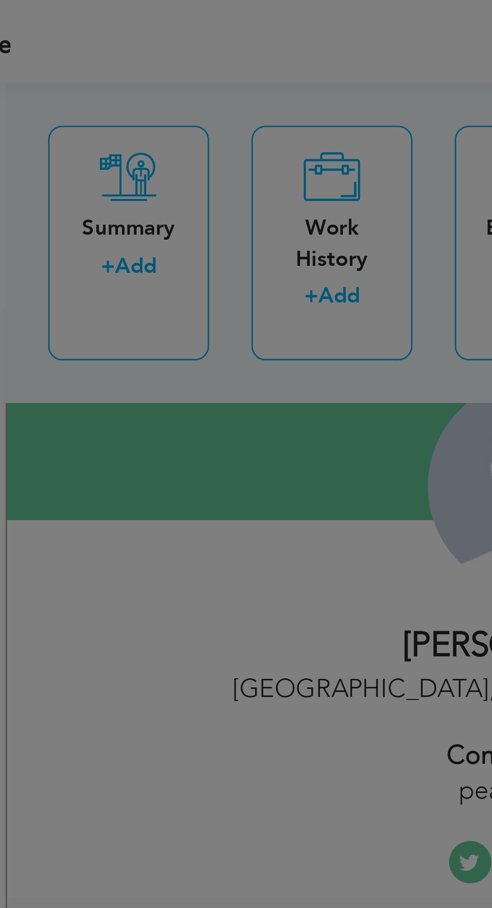
click at [116, 108] on div "× Summary Rich Text Editor, summaryEditor Editor toolbars Basic Styles Bold Ita…" at bounding box center [246, 454] width 492 height 908
click at [111, 99] on div "× Summary Rich Text Editor, summaryEditor Editor toolbars Basic Styles Bold Ita…" at bounding box center [246, 454] width 492 height 908
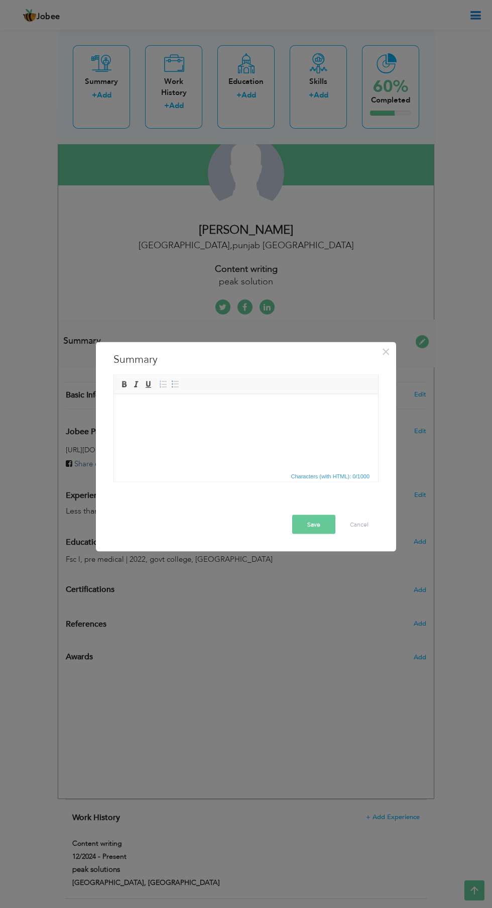
click at [297, 394] on html at bounding box center [246, 394] width 264 height 0
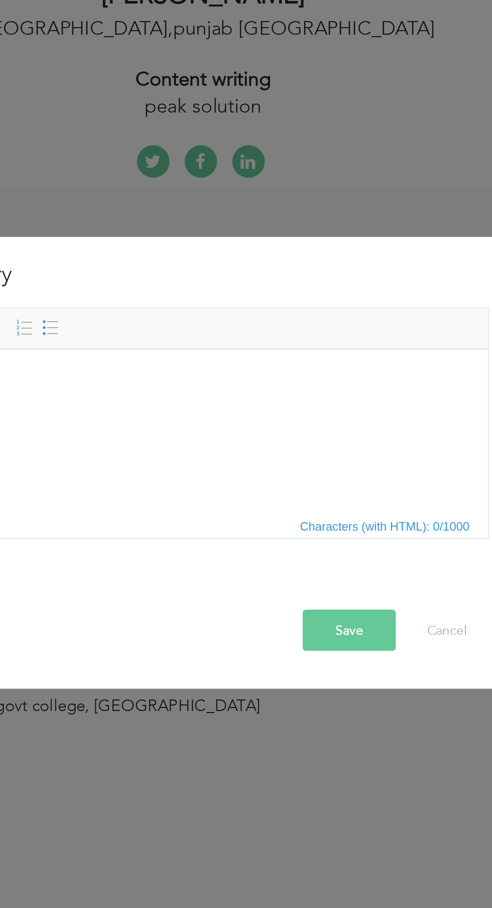
click at [5, 349] on html at bounding box center [51, 349] width 264 height 0
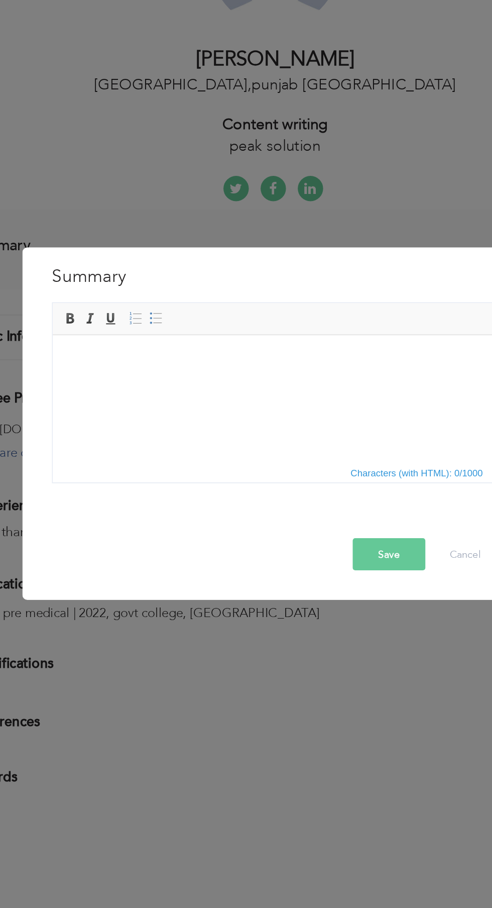
click at [195, 335] on html at bounding box center [185, 335] width 264 height 0
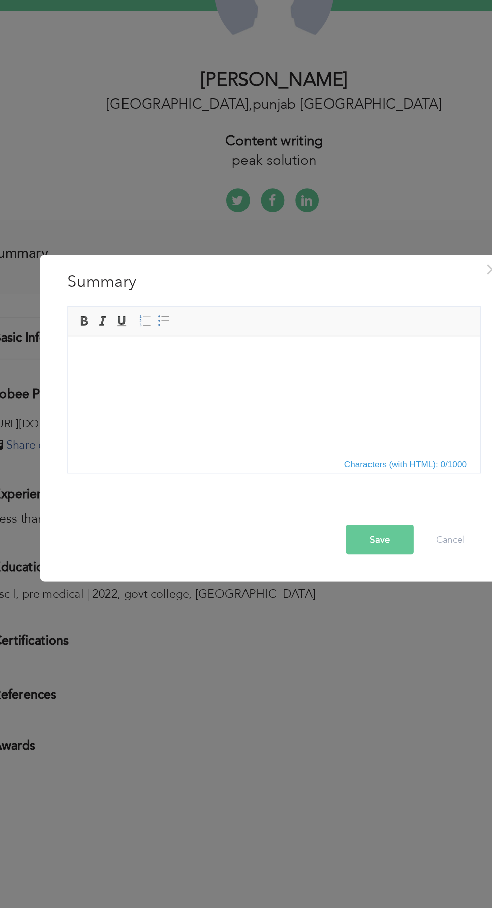
click at [258, 386] on span "Editor toolbars Basic Styles Bold Italic Underline Paragraph Insert/Remove Numb…" at bounding box center [246, 384] width 264 height 19
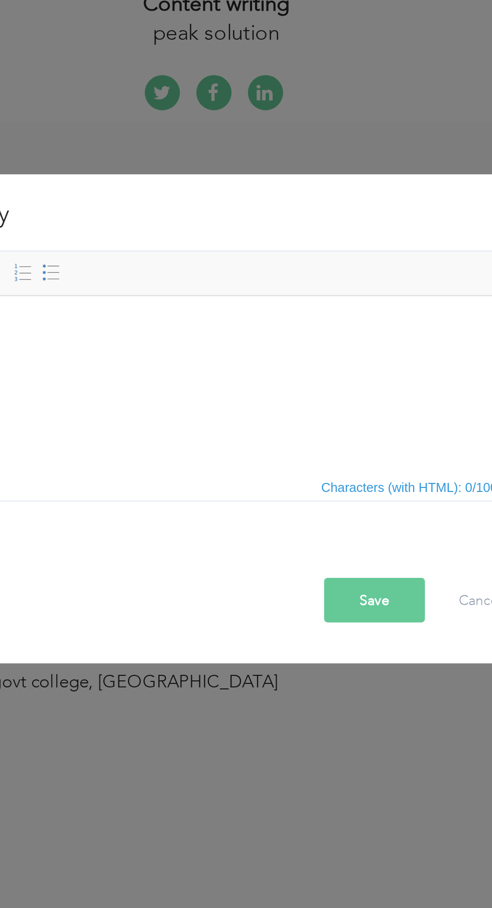
click at [34, 295] on html at bounding box center [40, 295] width 264 height 0
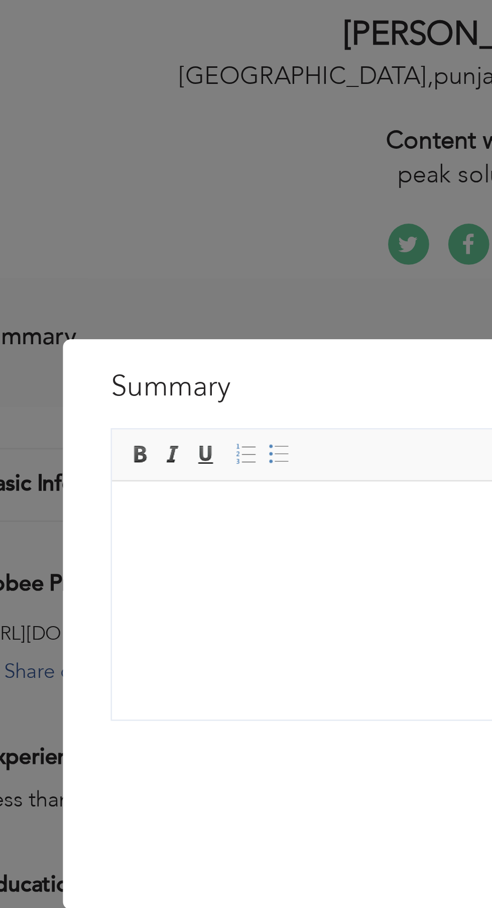
click at [136, 384] on span at bounding box center [136, 384] width 8 height 8
click at [126, 389] on link "Bold" at bounding box center [124, 383] width 11 height 11
click at [165, 383] on span at bounding box center [163, 384] width 8 height 8
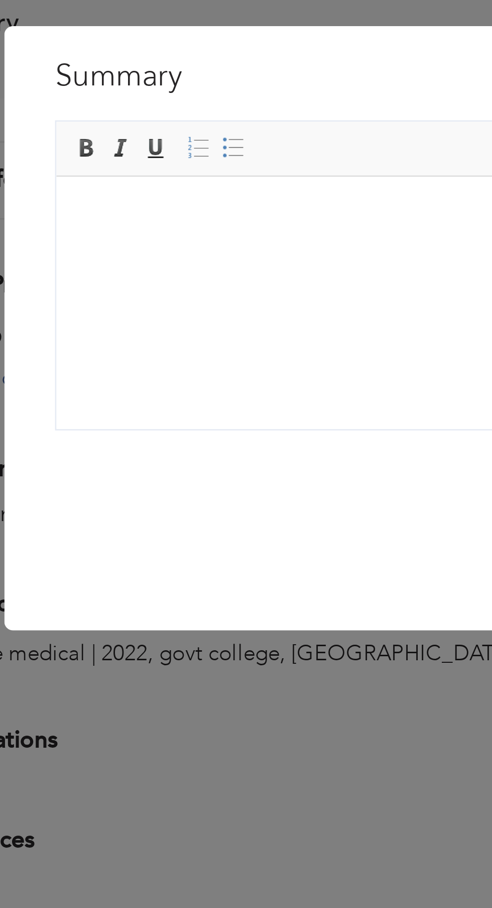
click at [133, 385] on span at bounding box center [136, 384] width 8 height 8
click at [128, 381] on span at bounding box center [124, 384] width 8 height 8
click at [125, 387] on span at bounding box center [124, 384] width 8 height 8
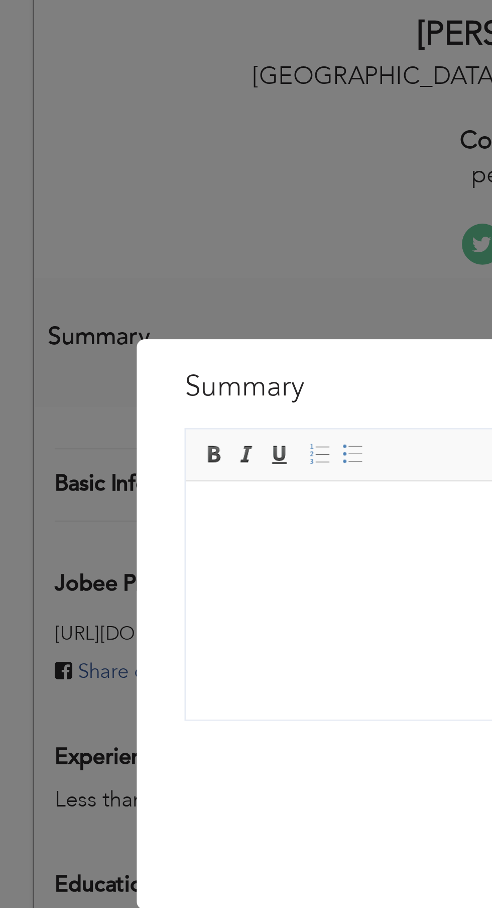
click at [100, 270] on div "× Summary Rich Text Editor, summaryEditor Editor toolbars Basic Styles Bold Ita…" at bounding box center [246, 454] width 492 height 908
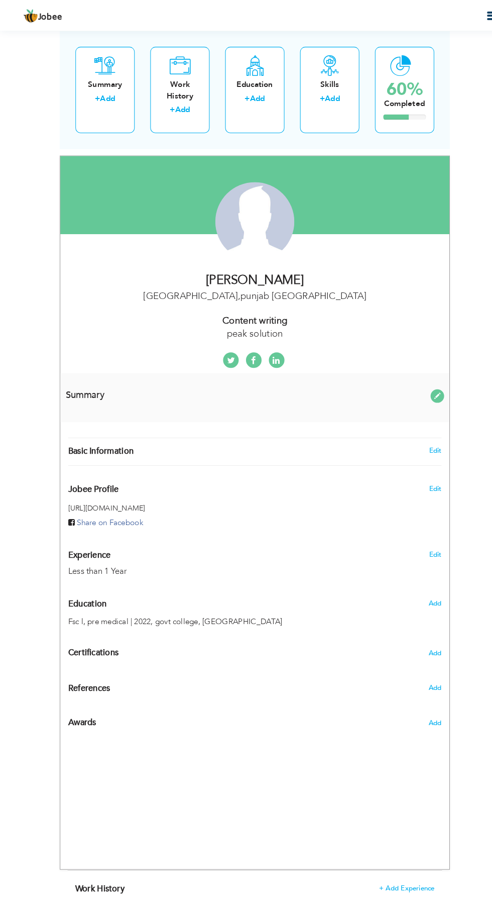
scroll to position [67, 0]
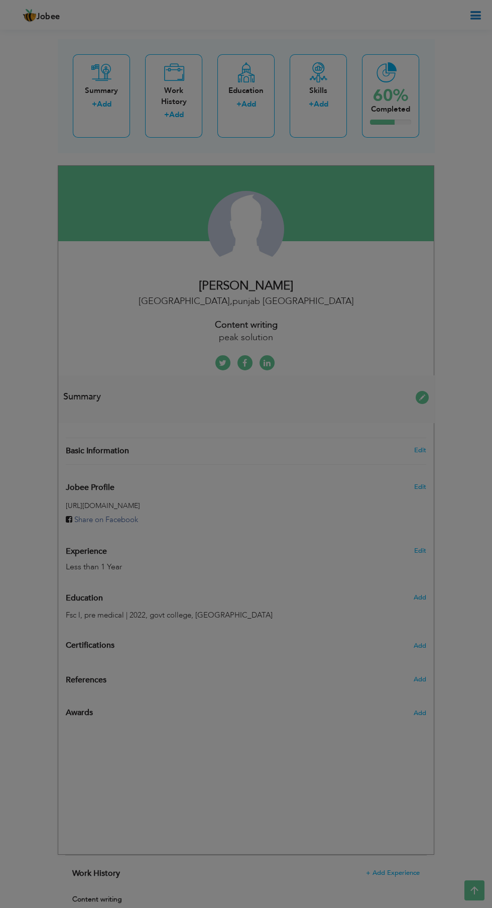
click at [0, 0] on div "× Summary Rich Text Editor, summaryEditor Editor toolbars Basic Styles Bold Ita…" at bounding box center [0, 0] width 0 height 0
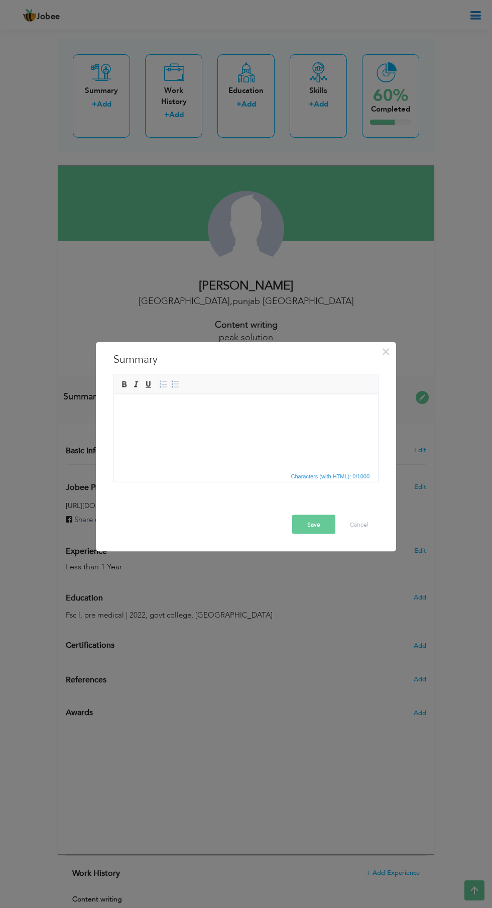
click at [139, 379] on link "Italic" at bounding box center [136, 383] width 11 height 11
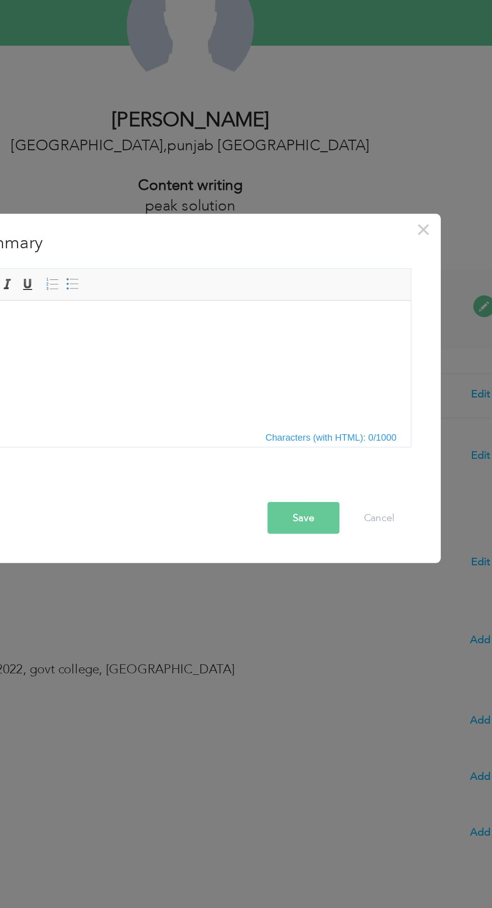
click at [322, 534] on button "Save" at bounding box center [313, 523] width 43 height 19
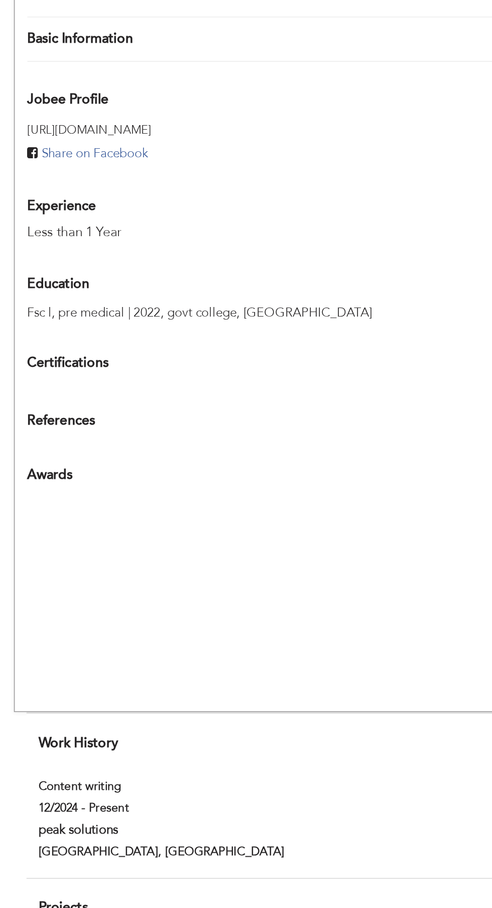
scroll to position [132, 0]
click at [252, 572] on div "Certifications Add" at bounding box center [246, 581] width 376 height 19
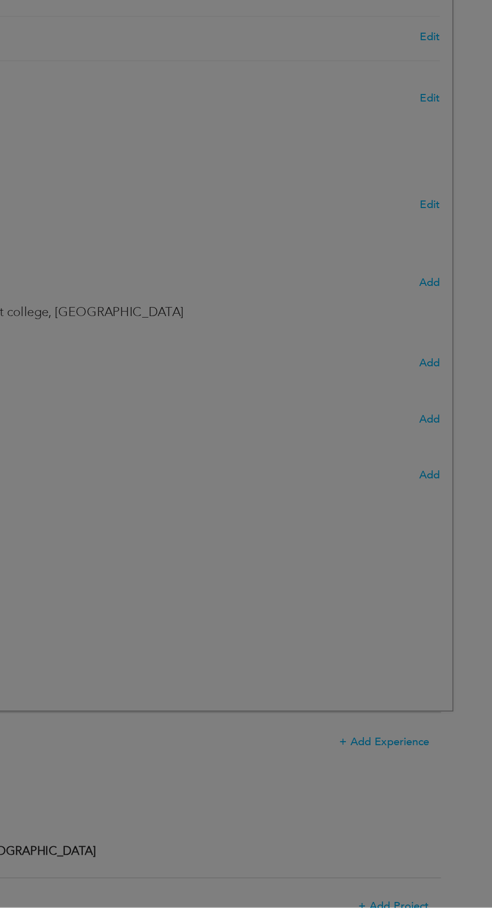
click at [426, 584] on div at bounding box center [246, 454] width 492 height 908
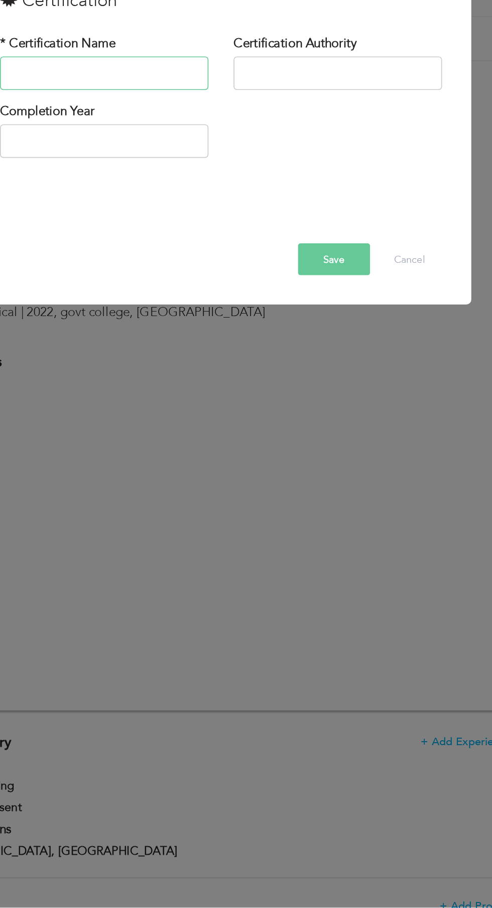
scroll to position [131, 0]
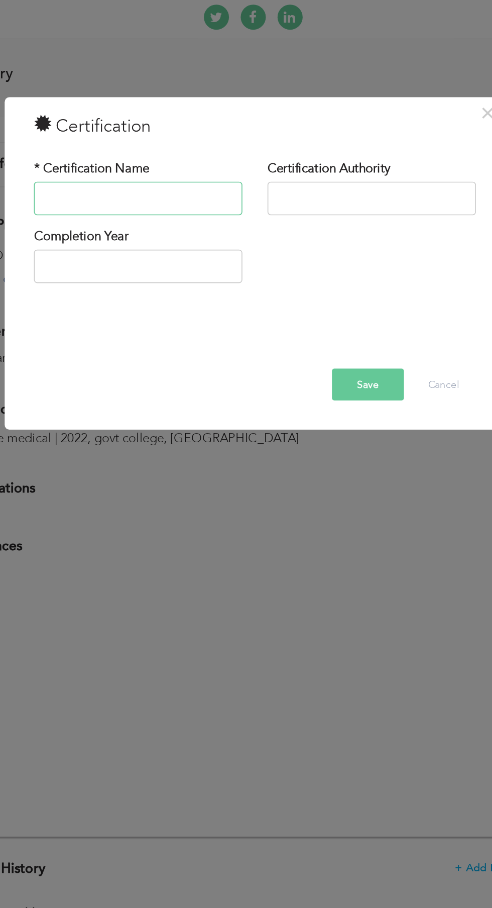
click at [182, 407] on input "text" at bounding box center [176, 407] width 125 height 20
type input "D"
click at [354, 312] on div "× Certification * Certification Name Certification Authority Save" at bounding box center [246, 454] width 492 height 908
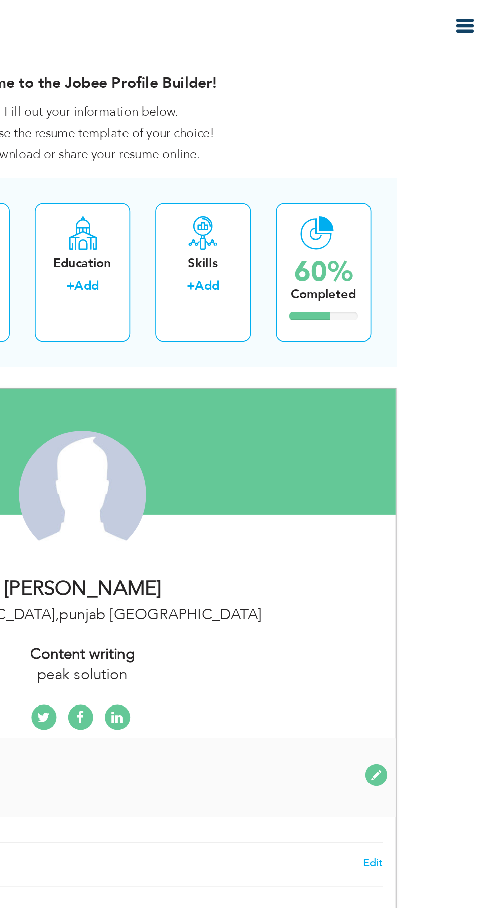
scroll to position [0, 0]
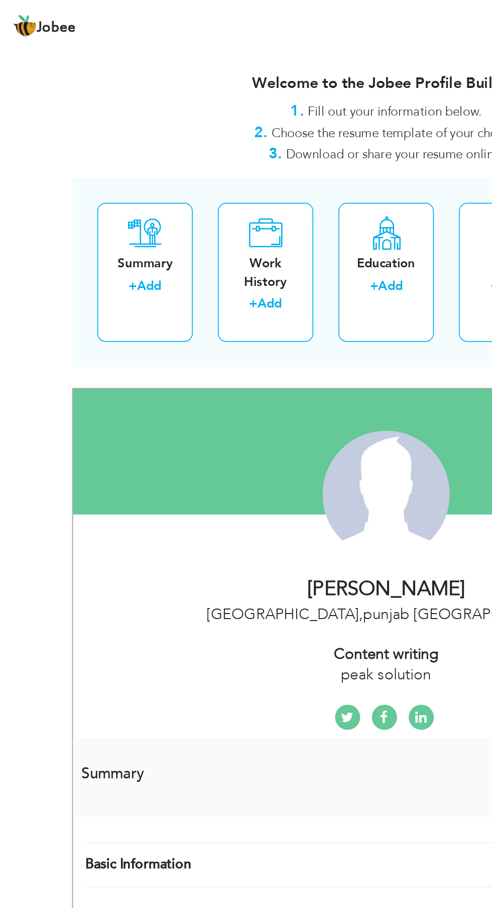
click at [196, 180] on div "Work History + Add" at bounding box center [173, 163] width 57 height 83
checkbox input "false"
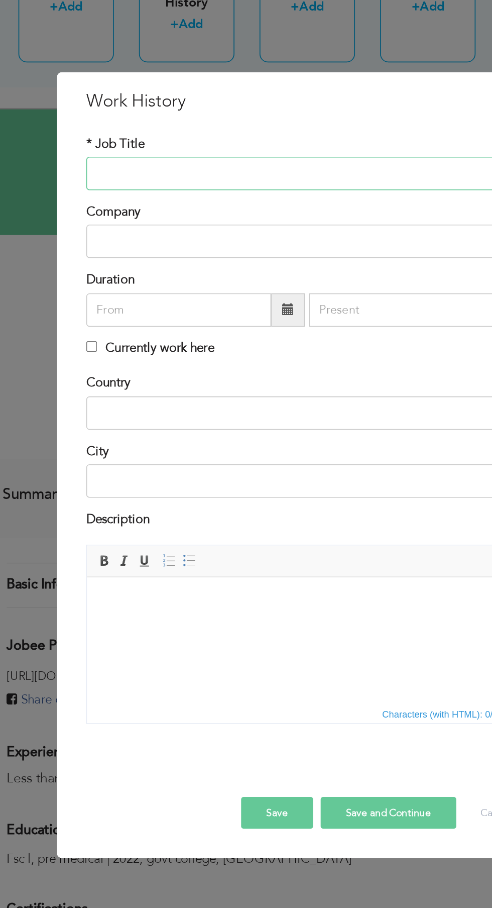
click at [251, 267] on input "text" at bounding box center [246, 271] width 265 height 20
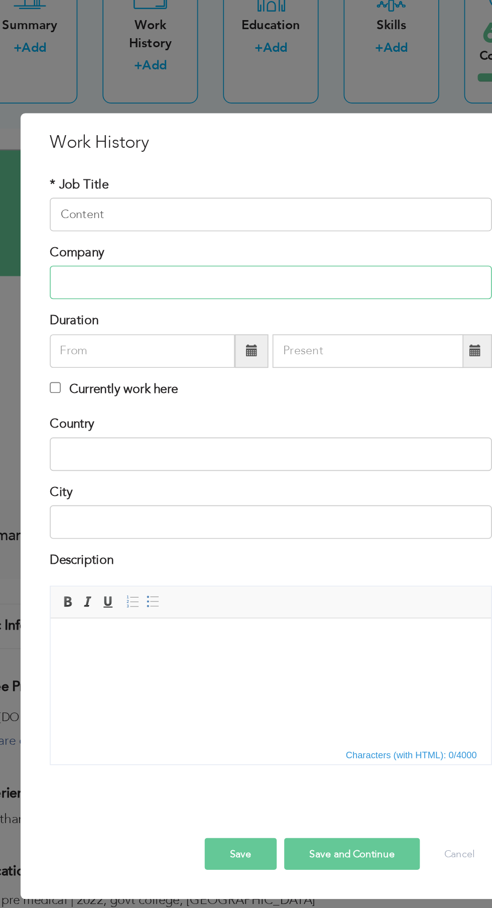
click at [256, 310] on input "text" at bounding box center [246, 312] width 265 height 20
click at [187, 268] on input "Content" at bounding box center [246, 271] width 265 height 20
type input "Content writing"
click at [209, 310] on input "text" at bounding box center [246, 312] width 265 height 20
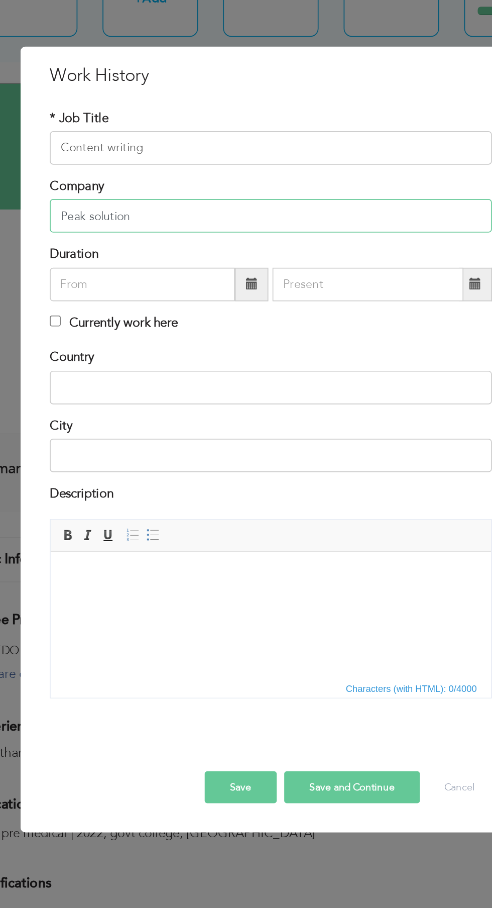
type input "Peak solution"
click at [191, 356] on input "text" at bounding box center [169, 353] width 111 height 20
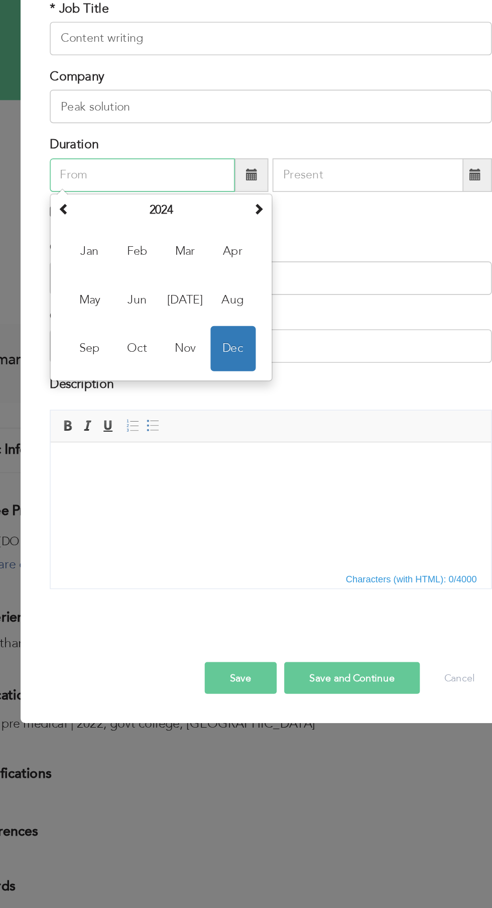
click at [198, 461] on span "Nov" at bounding box center [194, 457] width 27 height 27
type input "11/2024"
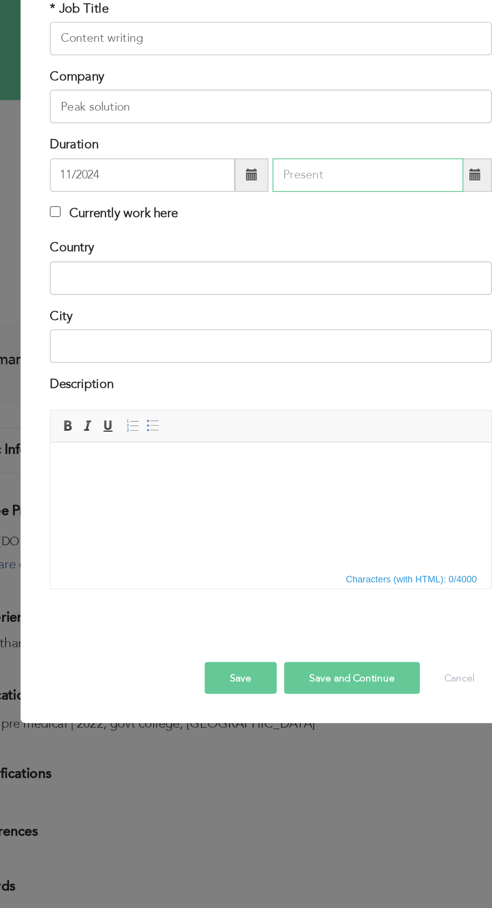
click at [310, 353] on input "text" at bounding box center [304, 353] width 115 height 20
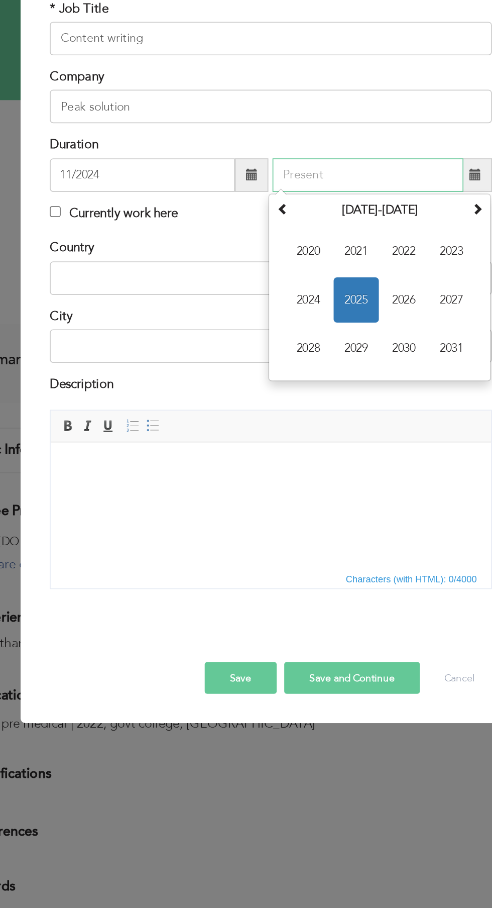
click at [301, 428] on span "2025" at bounding box center [297, 427] width 27 height 27
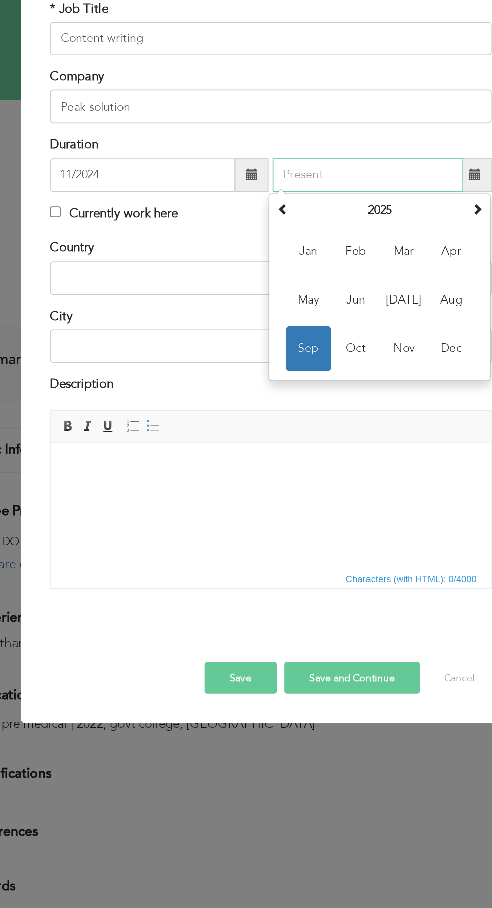
click at [356, 431] on span "Aug" at bounding box center [354, 427] width 27 height 27
type input "08/2025"
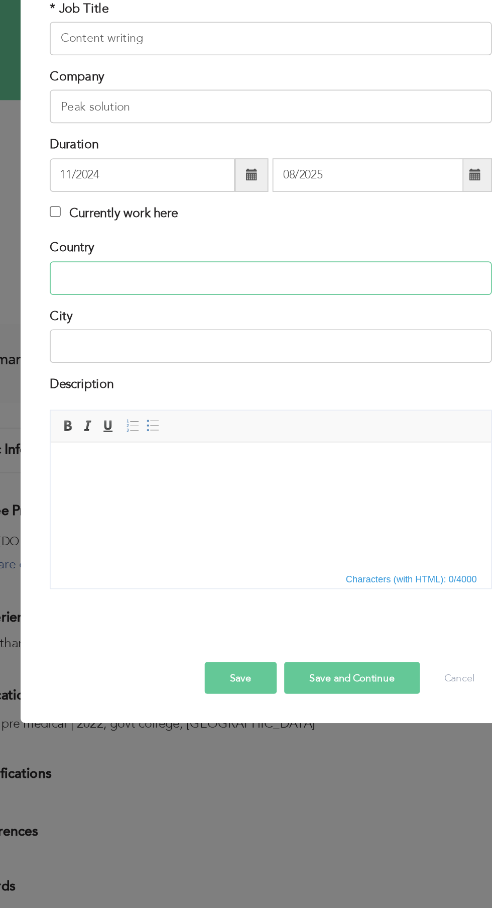
click at [300, 412] on input "text" at bounding box center [246, 415] width 265 height 20
click at [118, 377] on input "Currently work here" at bounding box center [117, 375] width 7 height 7
checkbox input "true"
click at [214, 410] on input "text" at bounding box center [246, 415] width 265 height 20
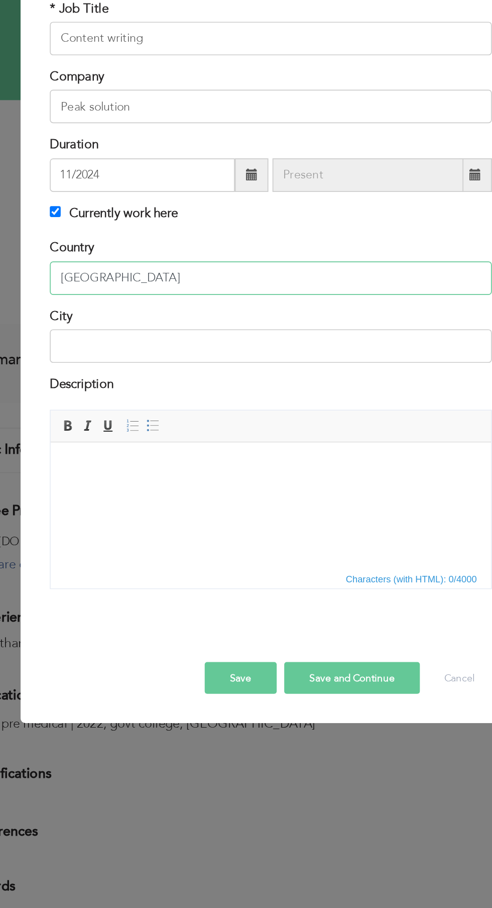
type input "[GEOGRAPHIC_DATA]"
click at [275, 455] on input "text" at bounding box center [246, 456] width 265 height 20
type input "[GEOGRAPHIC_DATA]"
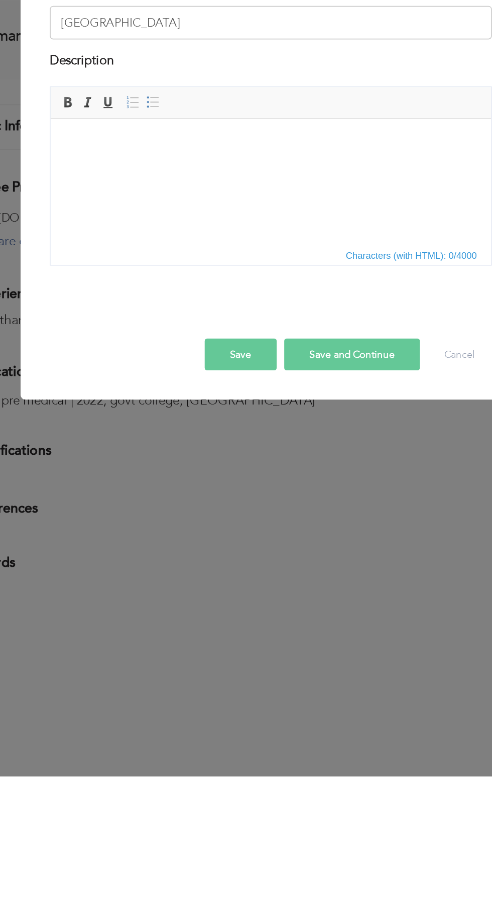
click at [305, 655] on button "Save and Continue" at bounding box center [294, 655] width 81 height 19
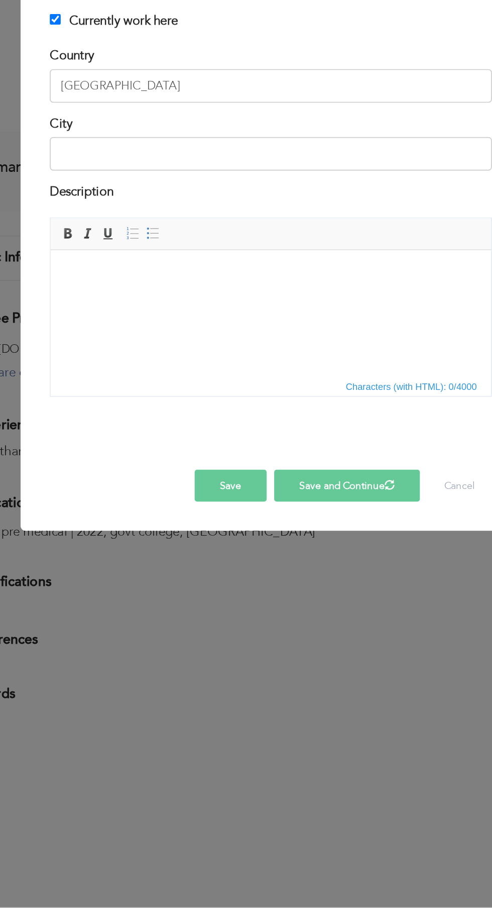
click at [306, 656] on button "Save and Continue" at bounding box center [291, 655] width 87 height 19
click at [286, 665] on button "Save and Continue" at bounding box center [291, 655] width 87 height 19
click at [223, 659] on button "Save" at bounding box center [221, 655] width 43 height 19
click at [309, 652] on button "Save and Continue" at bounding box center [291, 655] width 87 height 19
click at [225, 656] on span "button" at bounding box center [226, 655] width 9 height 9
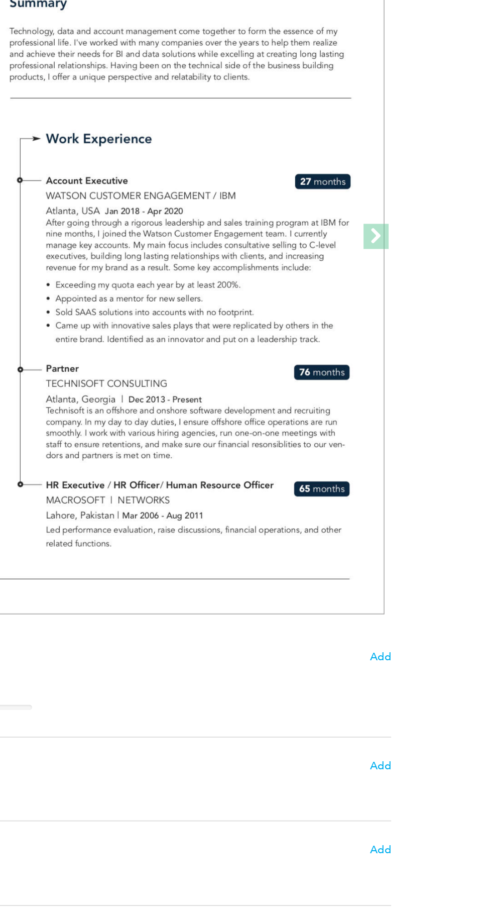
scroll to position [1435, 0]
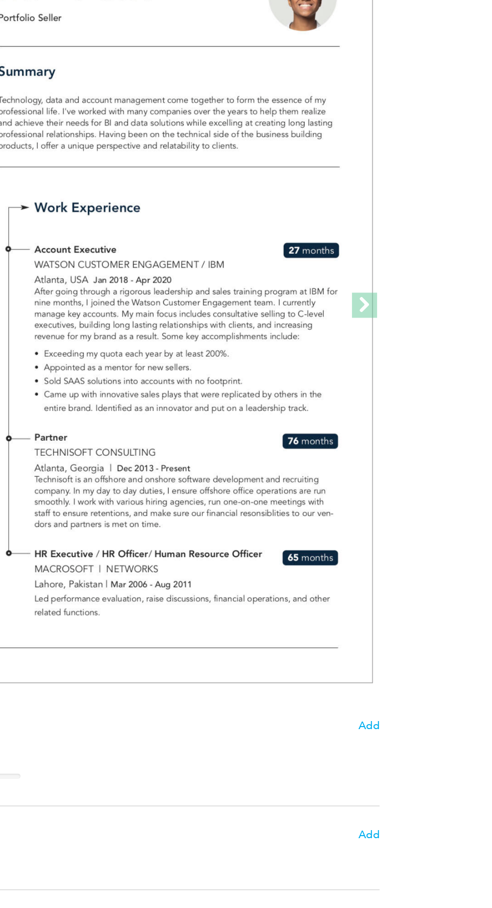
click at [420, 429] on span at bounding box center [415, 429] width 15 height 15
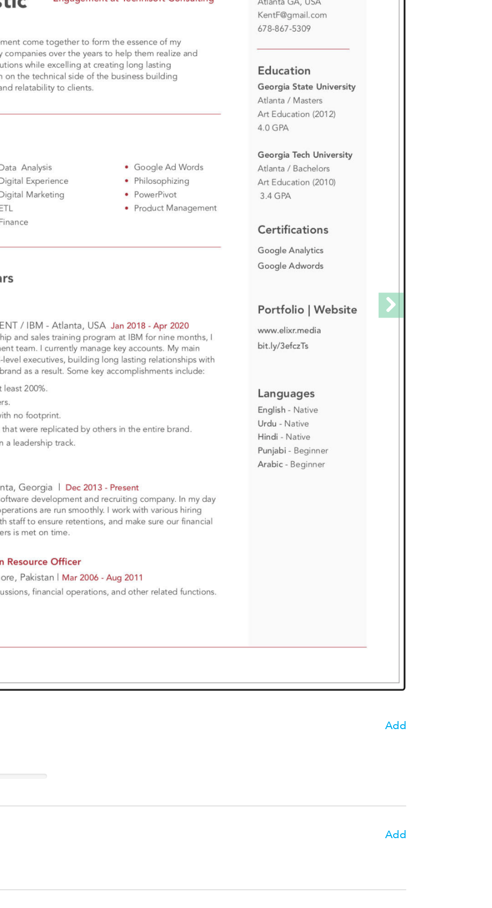
click at [325, 519] on img at bounding box center [245, 429] width 350 height 453
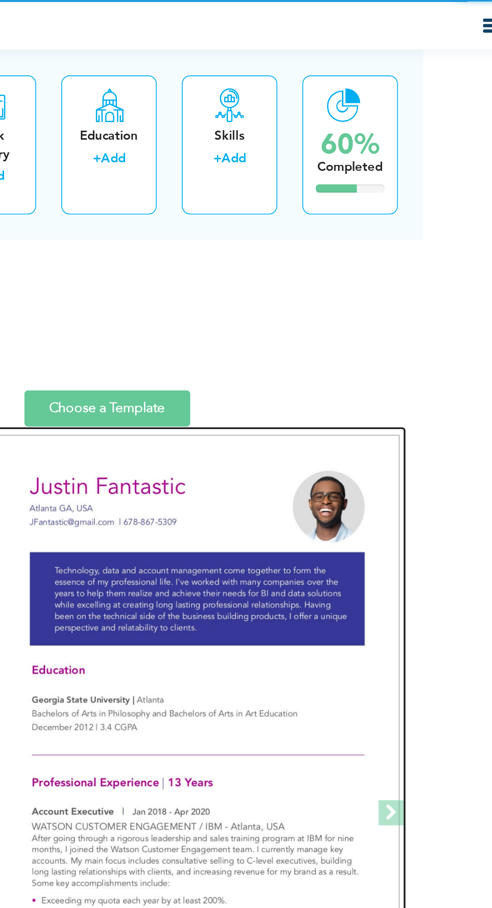
scroll to position [1376, 0]
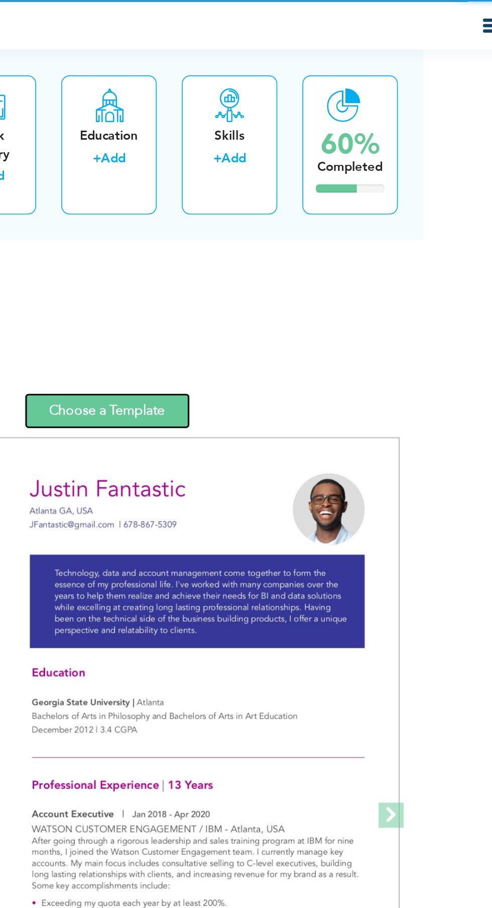
click at [279, 245] on link "Choose a Template" at bounding box center [244, 247] width 99 height 22
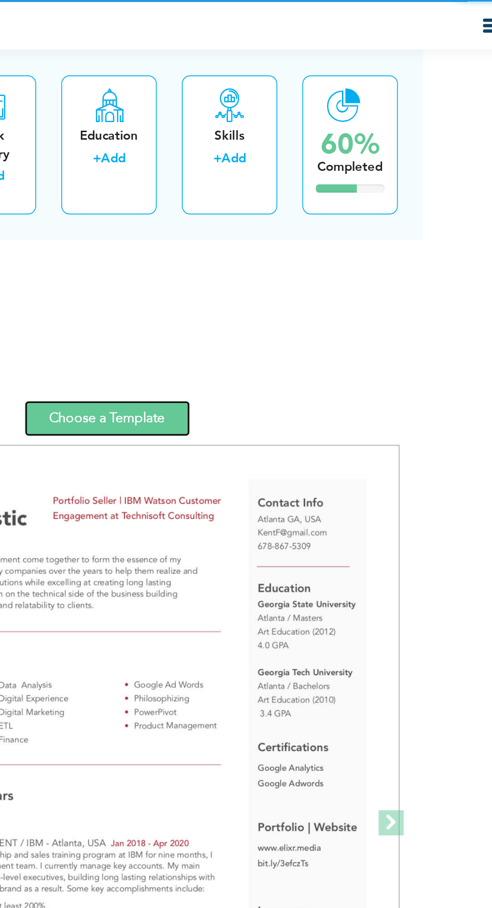
scroll to position [1368, 0]
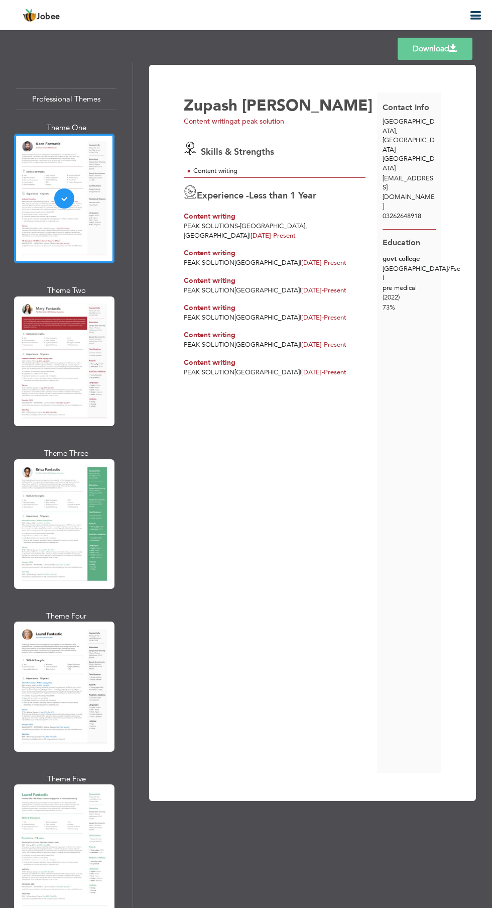
click at [365, 289] on div "Zupash shafiq Content writing at peak solution Skills & Strengths Content writi…" at bounding box center [280, 432] width 193 height 681
click at [88, 370] on div "Professional Themes Theme One Theme Two Theme Three Theme Four" at bounding box center [246, 484] width 492 height 845
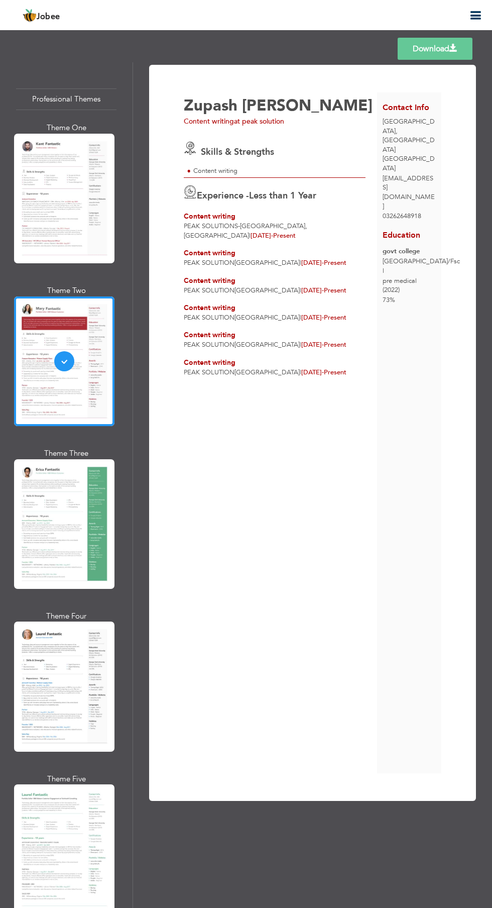
click at [453, 48] on span at bounding box center [454, 48] width 8 height 8
click at [437, 49] on link "Download" at bounding box center [435, 49] width 75 height 22
click at [436, 50] on link "Download" at bounding box center [435, 49] width 75 height 22
click at [453, 48] on span at bounding box center [454, 48] width 8 height 8
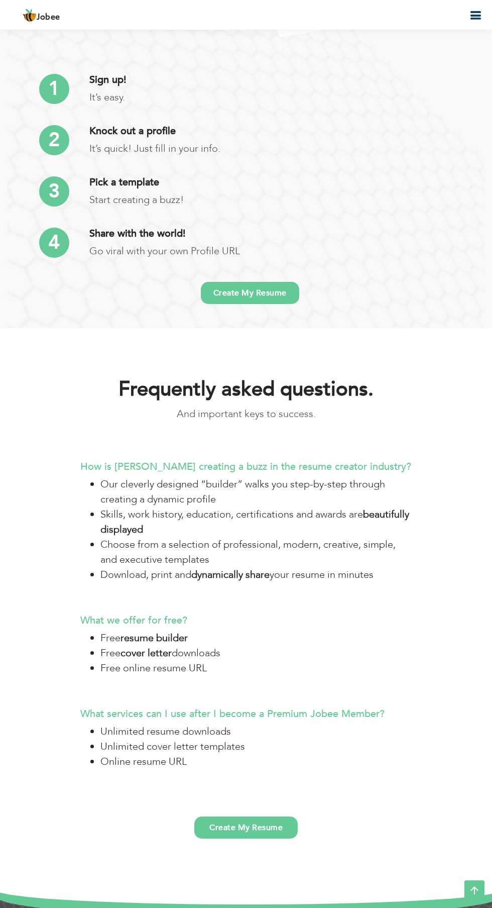
scroll to position [2487, 0]
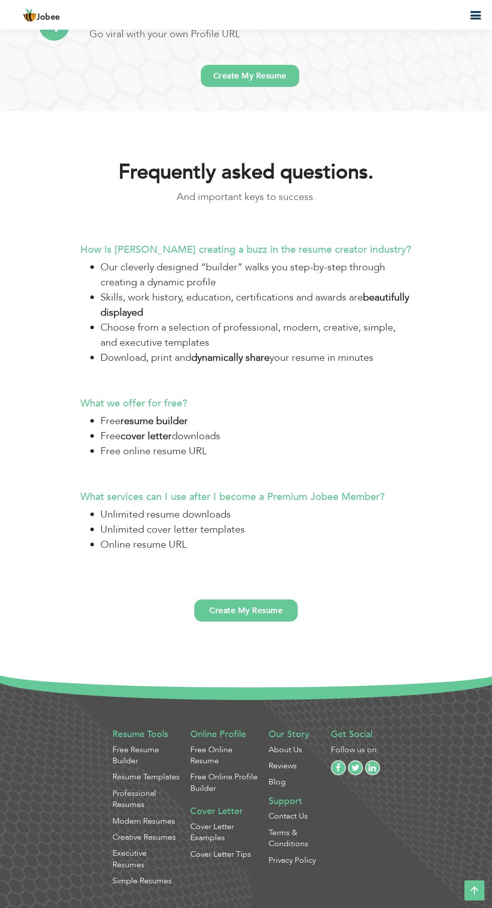
click at [274, 614] on link "Create My Resume" at bounding box center [245, 610] width 103 height 22
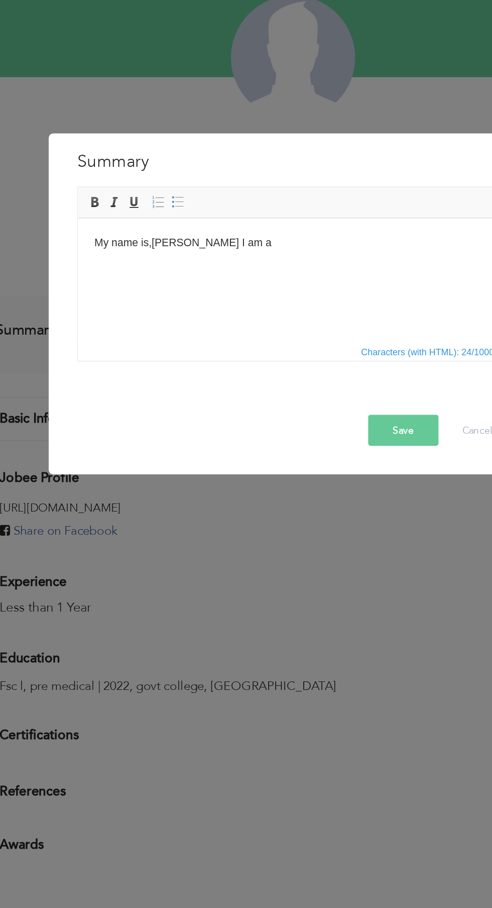
scroll to position [1, 0]
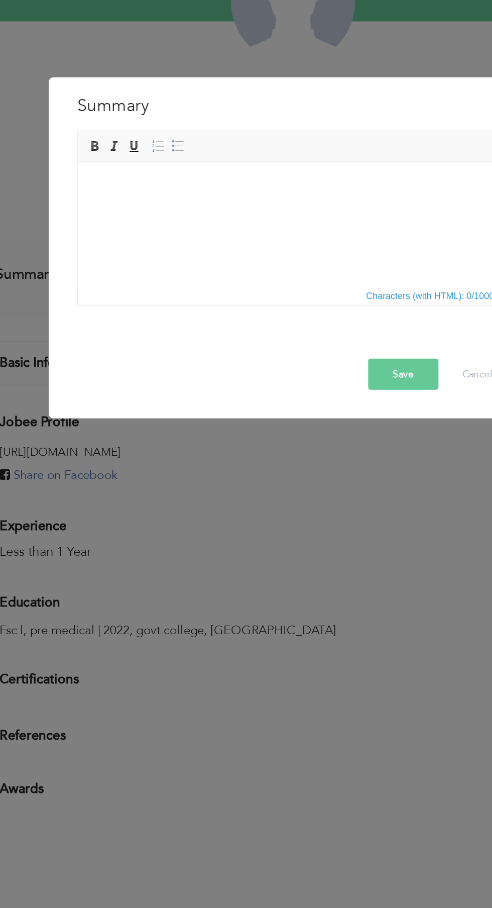
click at [295, 721] on div "× Summary Rich Text Editor, summaryEditor Editor toolbars Basic Styles Bold Ita…" at bounding box center [246, 454] width 492 height 908
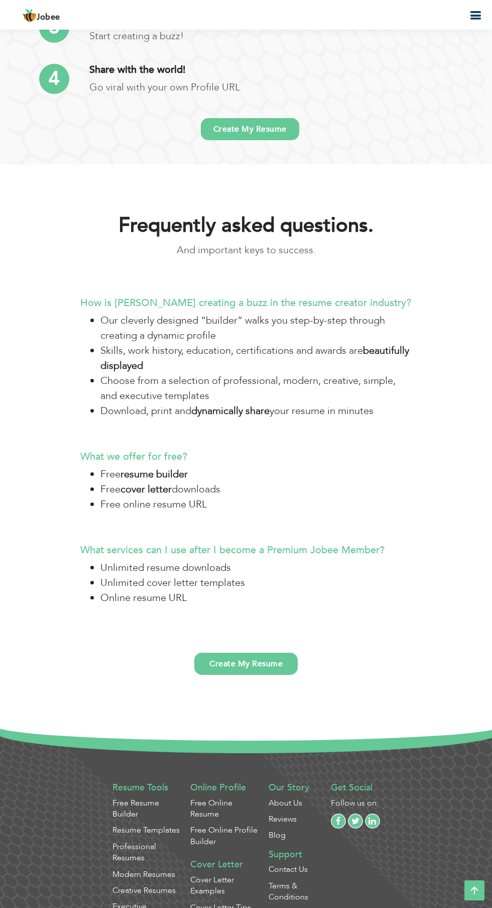
scroll to position [2445, 0]
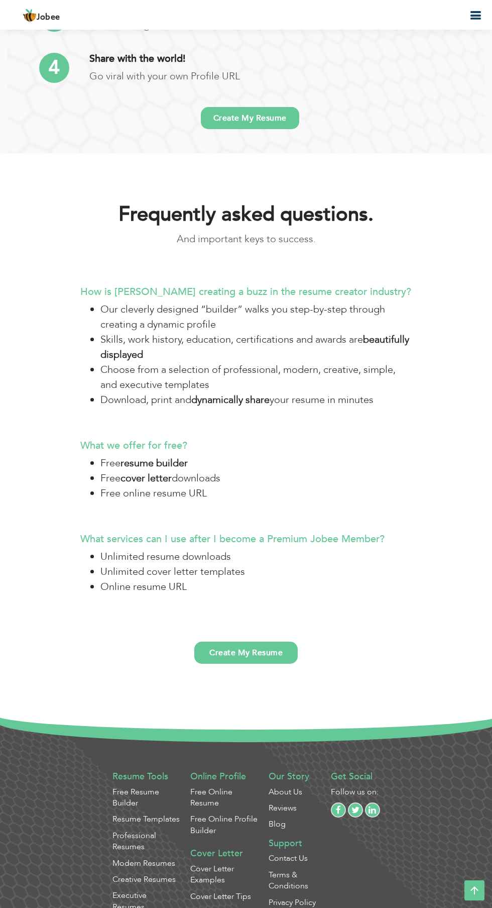
click at [270, 655] on link "Create My Resume" at bounding box center [245, 653] width 103 height 22
click at [275, 653] on link "Create My Resume" at bounding box center [245, 653] width 103 height 22
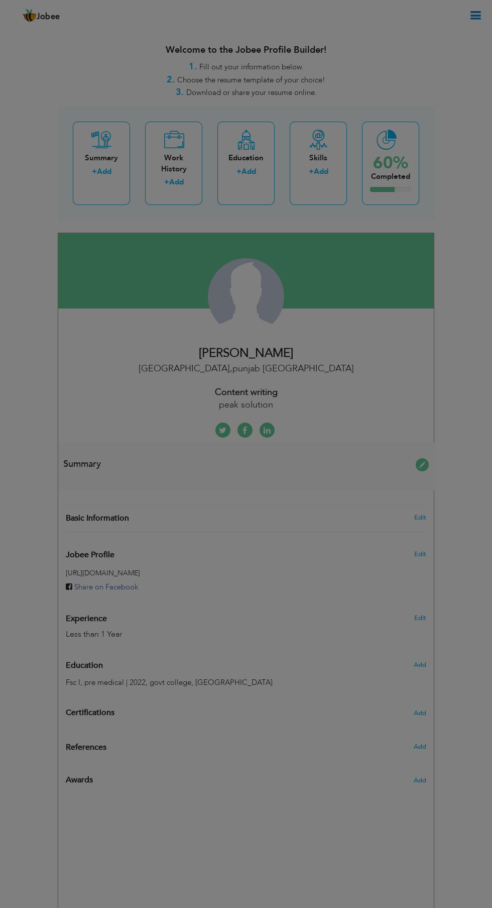
click at [0, 0] on div "× Skills Add Skills Duplicate entry Mark as primary skill. 1" at bounding box center [0, 0] width 0 height 0
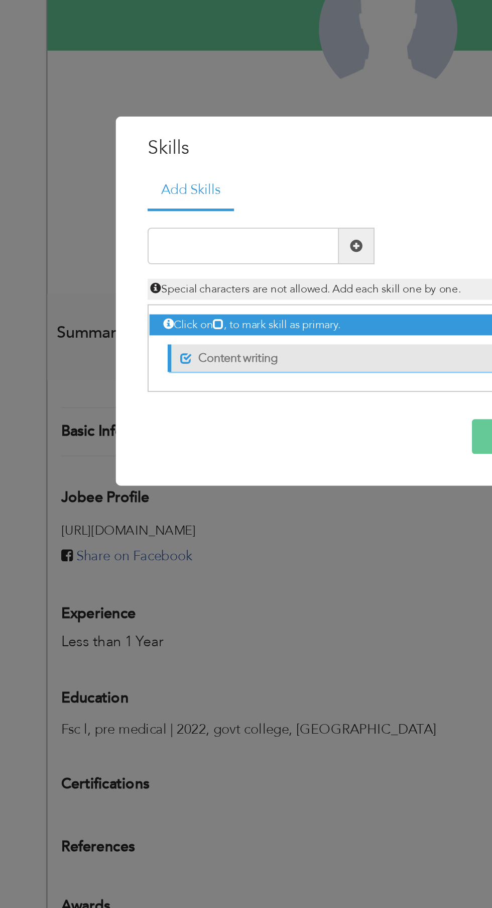
click at [205, 472] on label "Content writing" at bounding box center [209, 476] width 143 height 13
click at [183, 414] on input "text" at bounding box center [166, 416] width 105 height 20
click at [198, 482] on label "Content writing" at bounding box center [208, 476] width 145 height 13
click at [144, 482] on label "Content writing" at bounding box center [209, 476] width 143 height 13
click at [184, 415] on input "Content" at bounding box center [166, 416] width 105 height 20
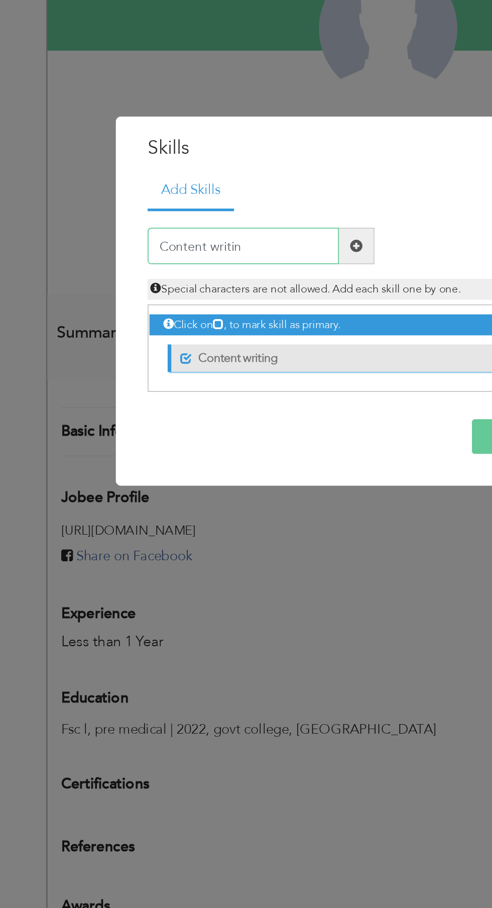
type input "Content writing"
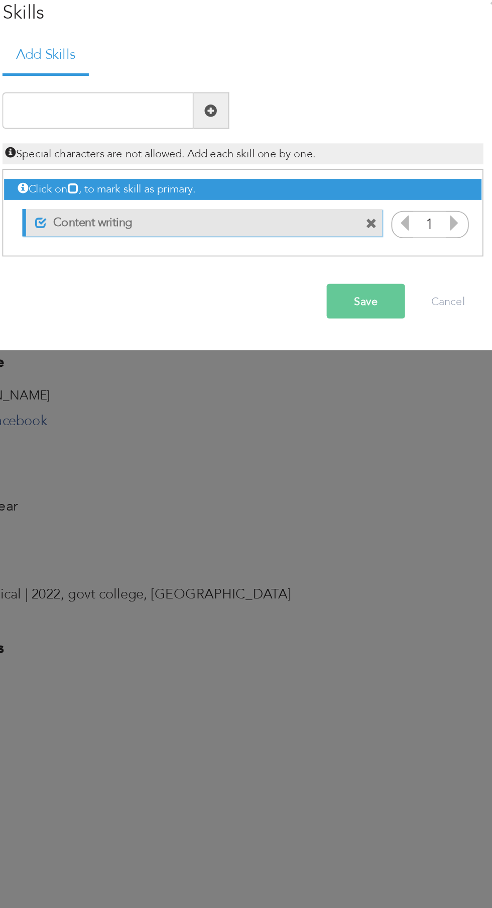
click at [323, 526] on button "Save" at bounding box center [313, 520] width 43 height 19
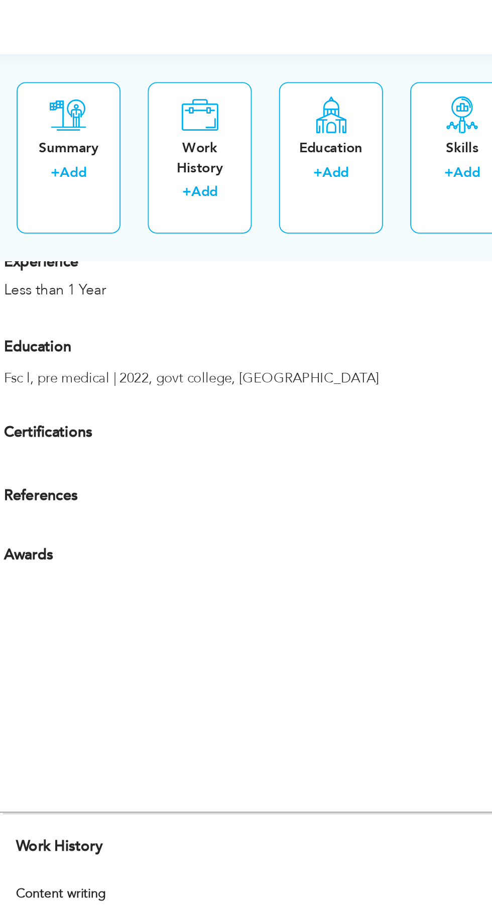
scroll to position [474, 0]
